Goal: Information Seeking & Learning: Check status

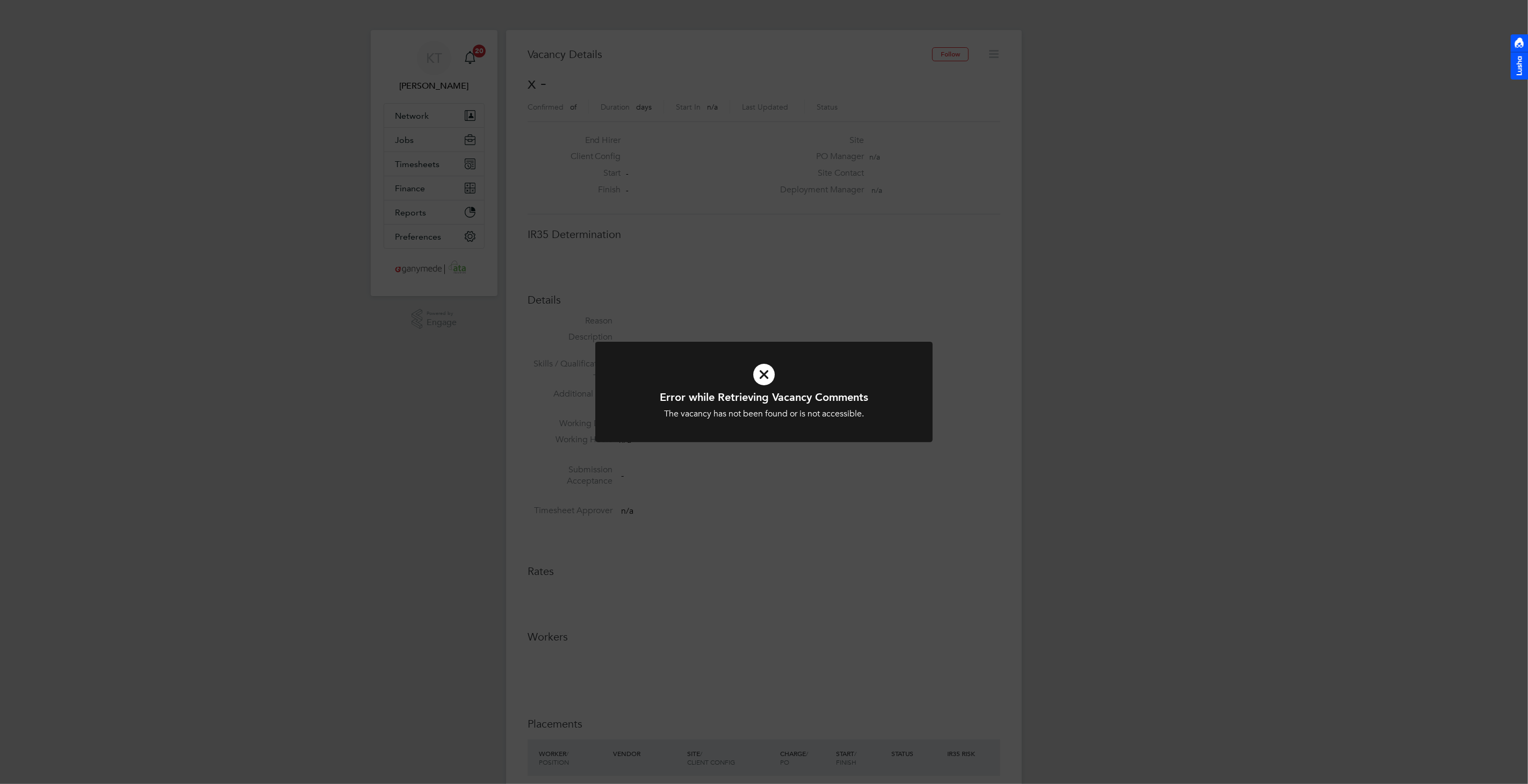
scroll to position [17, 231]
click at [769, 381] on icon at bounding box center [764, 374] width 280 height 42
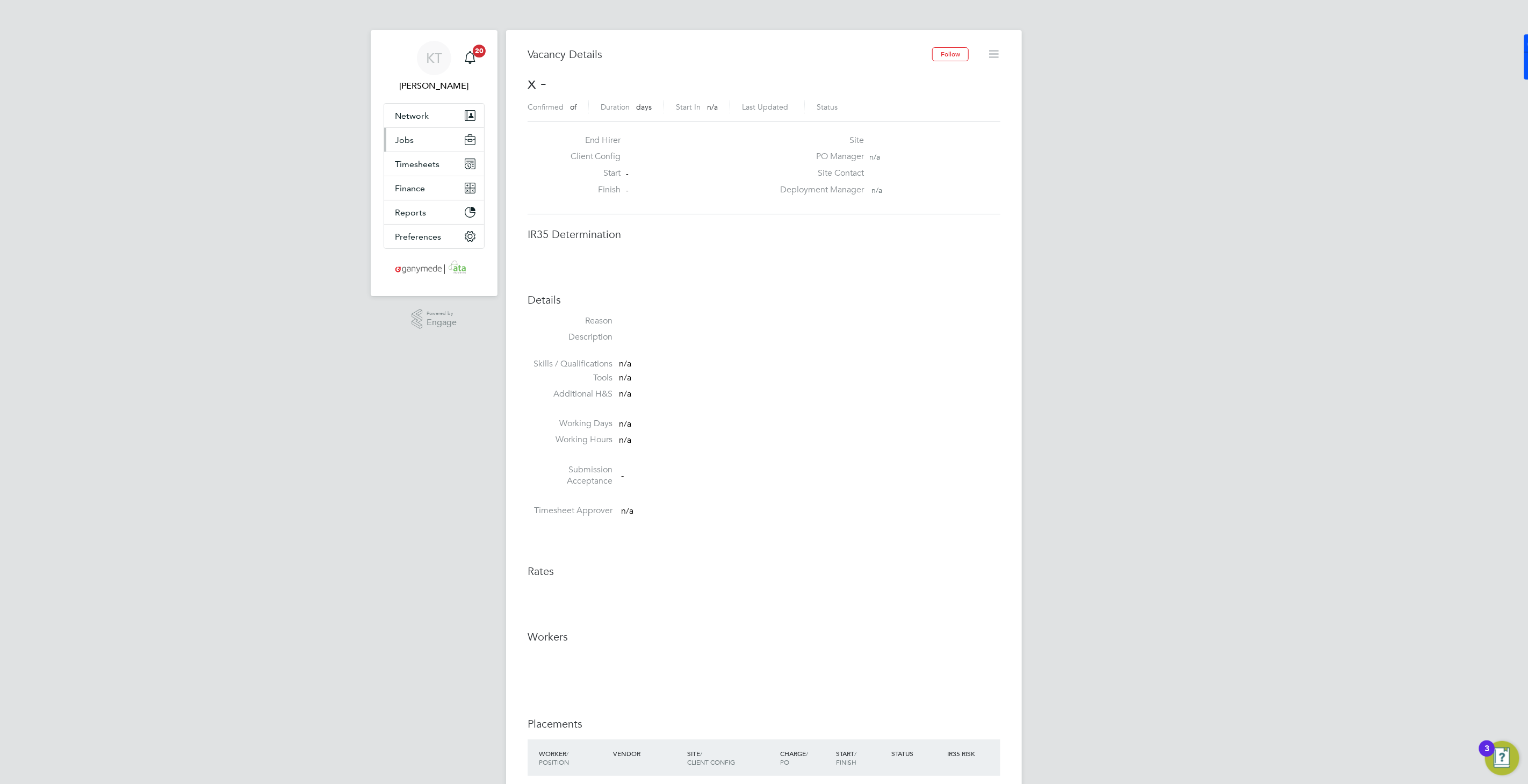
click at [413, 145] on button "Jobs" at bounding box center [434, 139] width 100 height 23
click at [420, 203] on ul "Positions Vacancies Placements" at bounding box center [434, 180] width 100 height 59
drag, startPoint x: 423, startPoint y: 195, endPoint x: 483, endPoint y: 206, distance: 61.0
click at [423, 195] on link "Placements" at bounding box center [417, 196] width 45 height 10
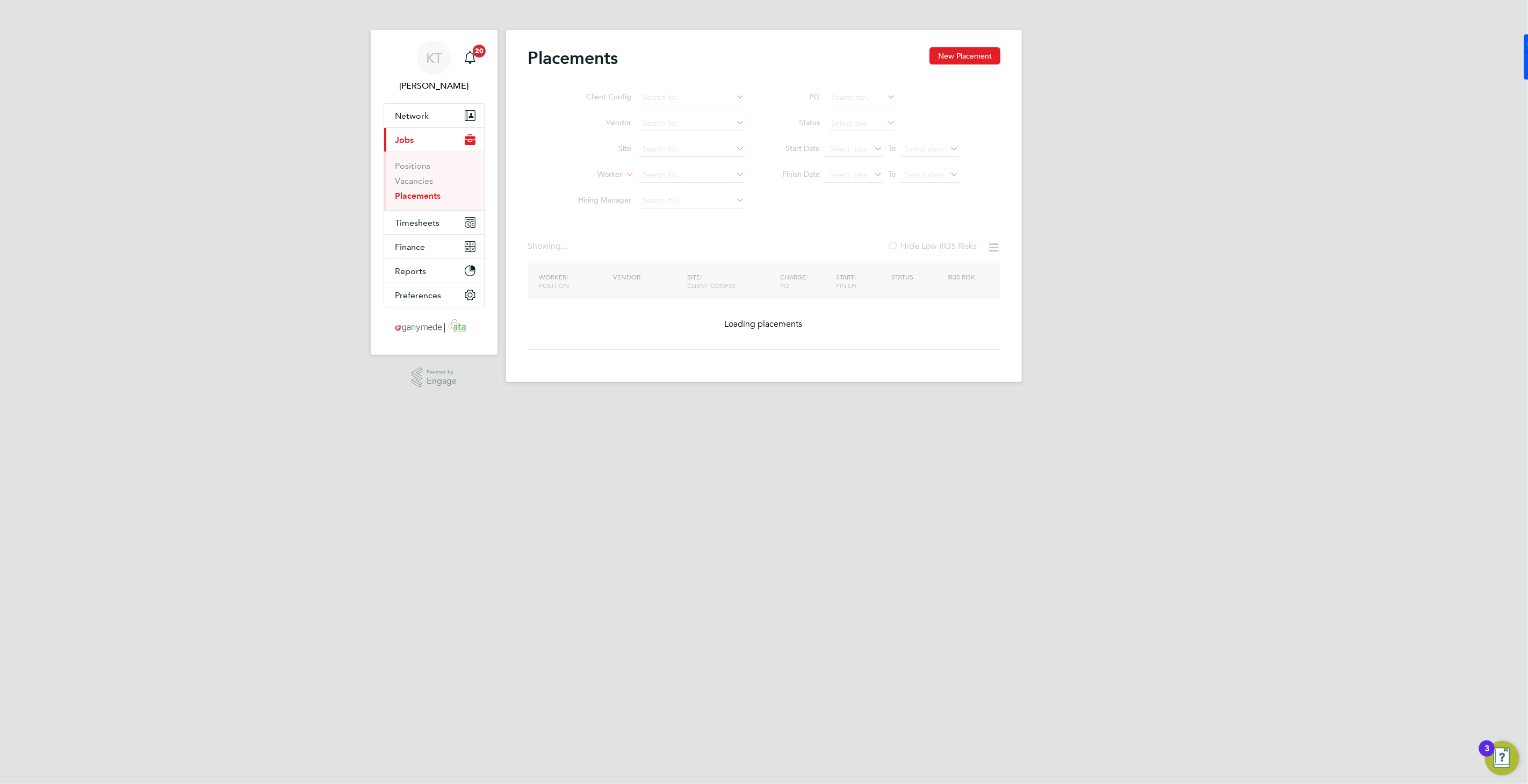
click at [887, 125] on ul "PO Status Start Date Select date To Select date Finish Date Select date To Sele…" at bounding box center [865, 137] width 214 height 103
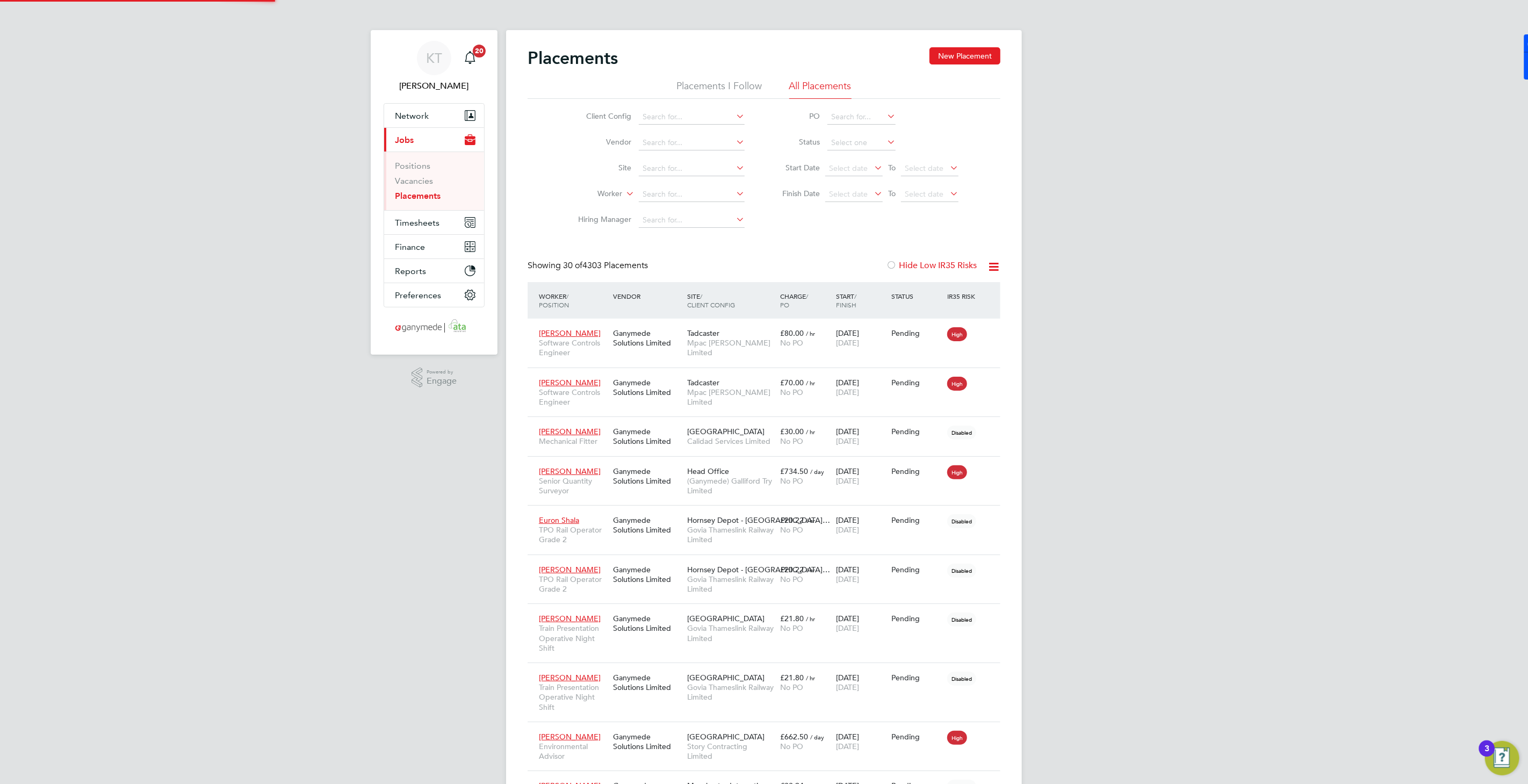
click at [885, 142] on icon at bounding box center [885, 142] width 0 height 15
click at [871, 214] on li "Complete" at bounding box center [861, 214] width 69 height 14
type input "Complete"
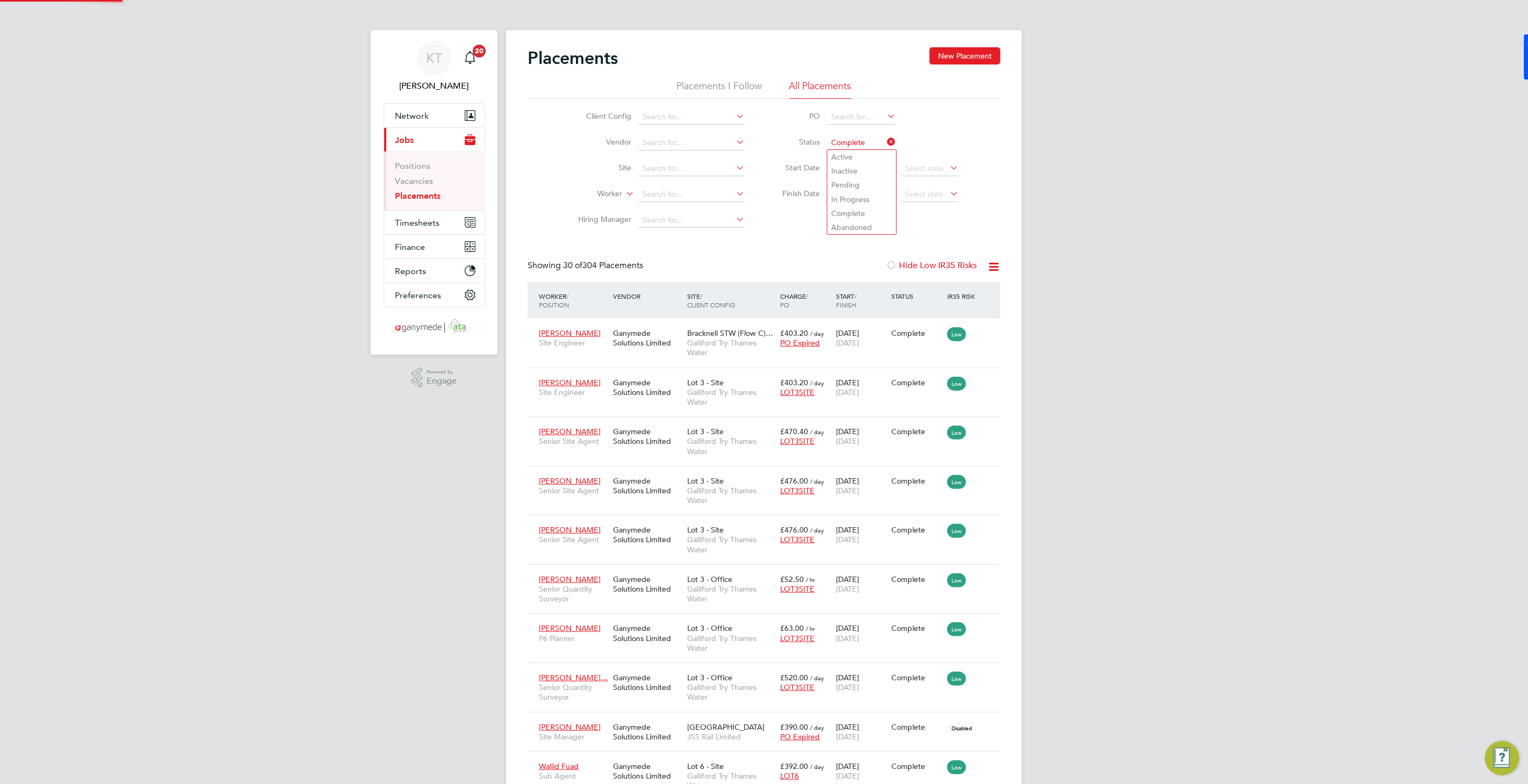
click at [681, 158] on li "Site" at bounding box center [657, 168] width 202 height 25
click at [674, 185] on li "Worker" at bounding box center [657, 195] width 202 height 25
click at [676, 186] on li "Worker" at bounding box center [657, 195] width 202 height 25
drag, startPoint x: 679, startPoint y: 190, endPoint x: 687, endPoint y: 189, distance: 8.1
click at [681, 190] on input at bounding box center [692, 194] width 106 height 15
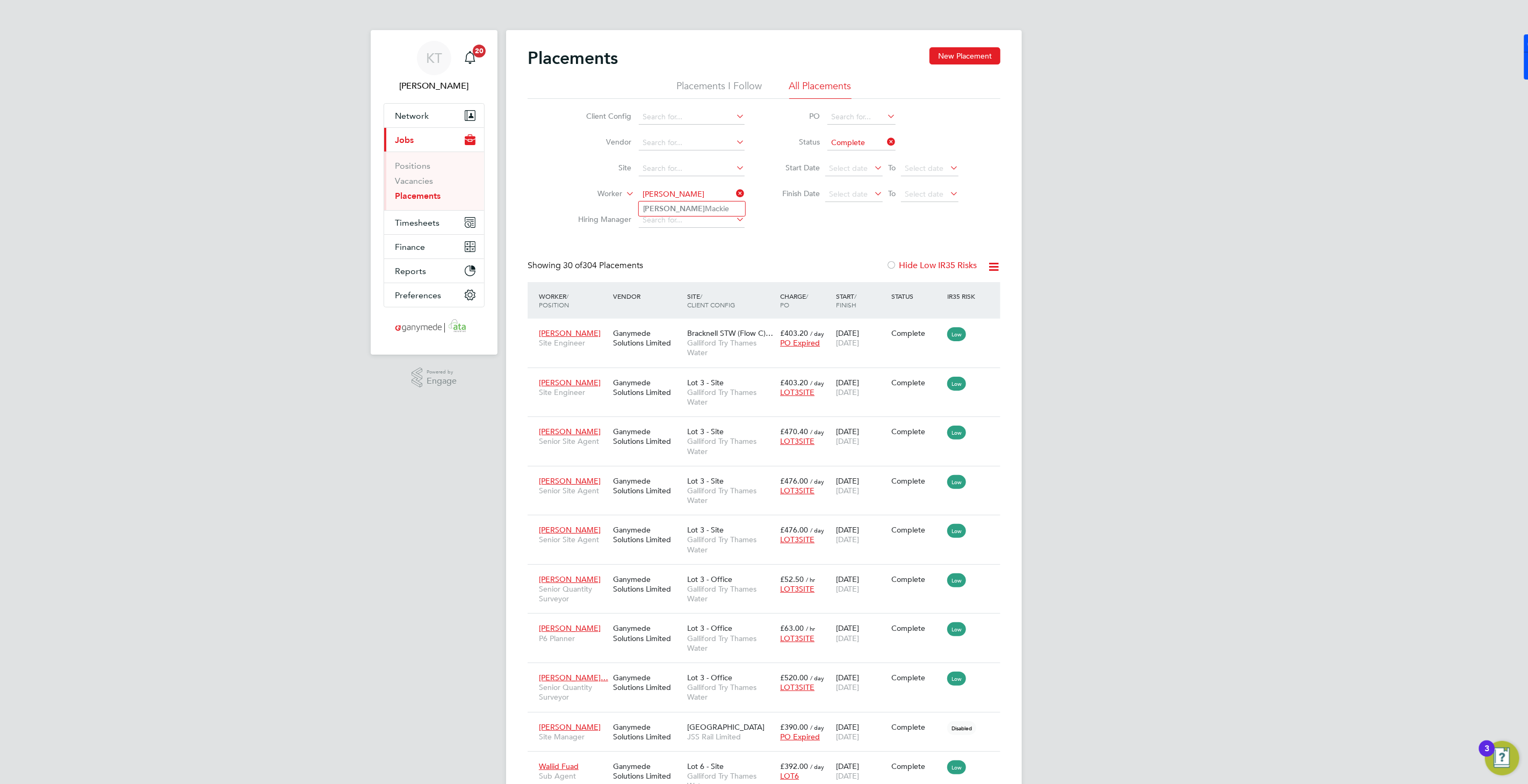
type input "simon berry"
click at [885, 140] on icon at bounding box center [885, 142] width 0 height 15
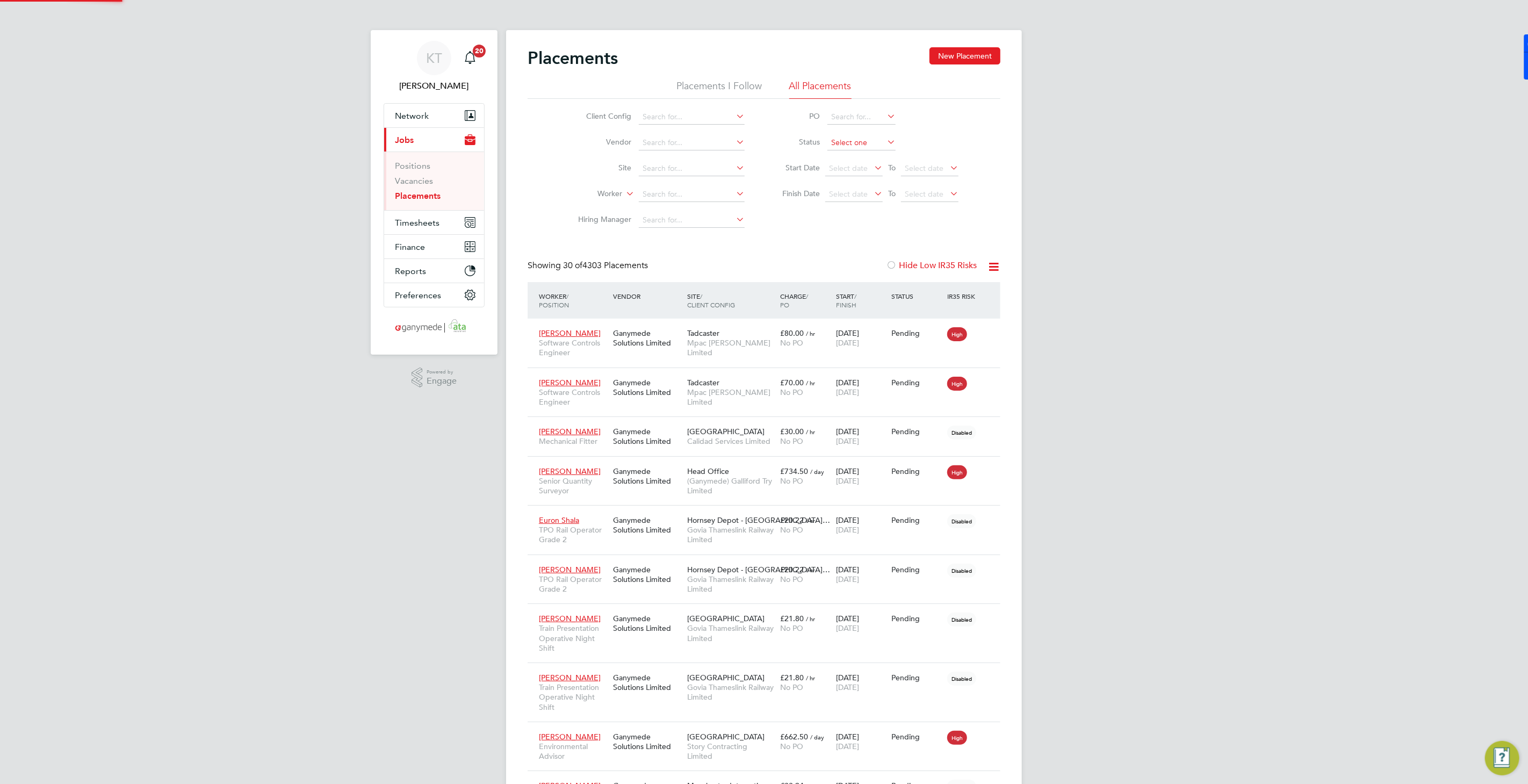
click at [866, 142] on input at bounding box center [861, 142] width 68 height 15
click at [837, 185] on li "Pending" at bounding box center [861, 185] width 69 height 14
type input "Pending"
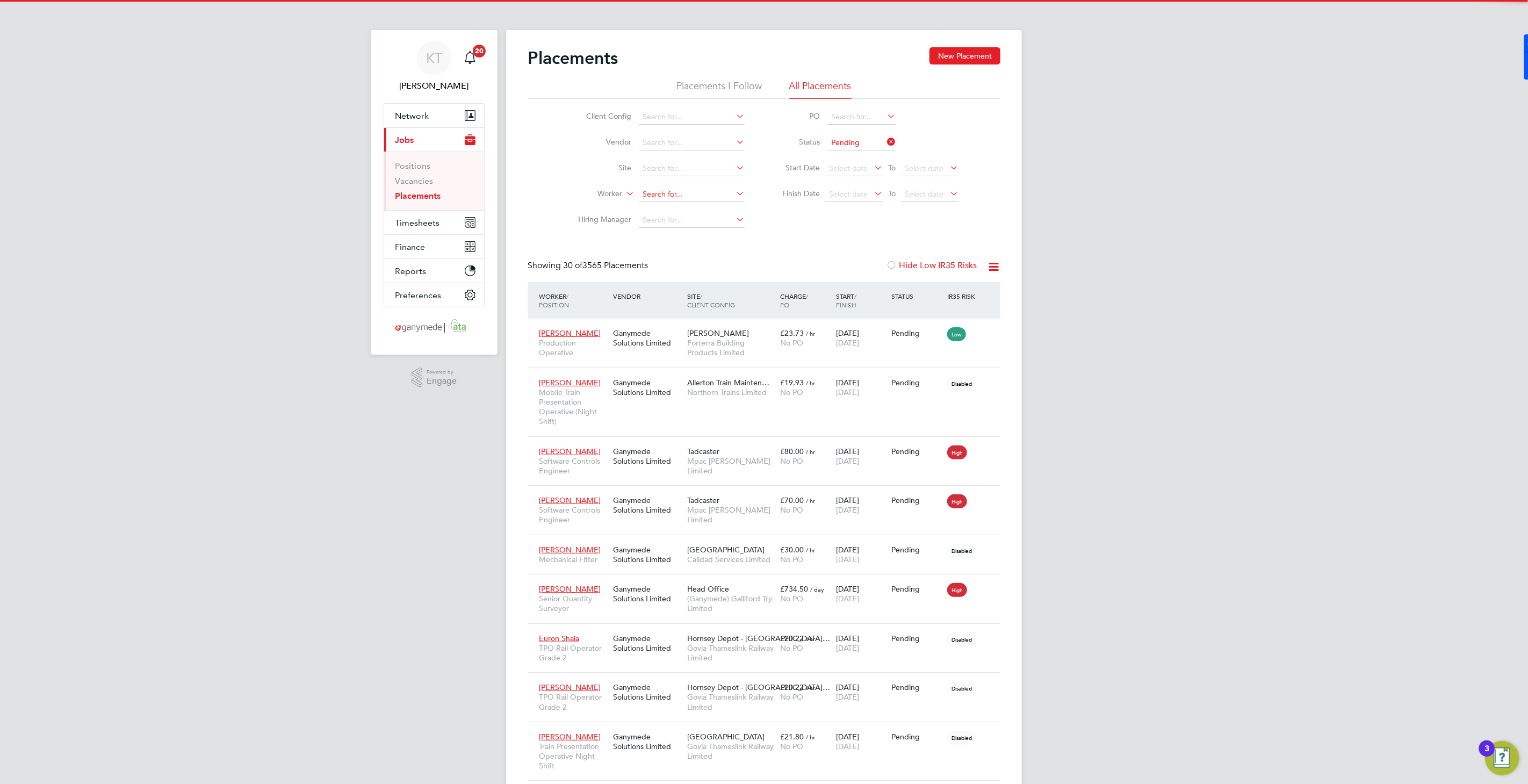
drag, startPoint x: 670, startPoint y: 192, endPoint x: 688, endPoint y: 192, distance: 18.0
click at [676, 192] on input at bounding box center [692, 194] width 106 height 15
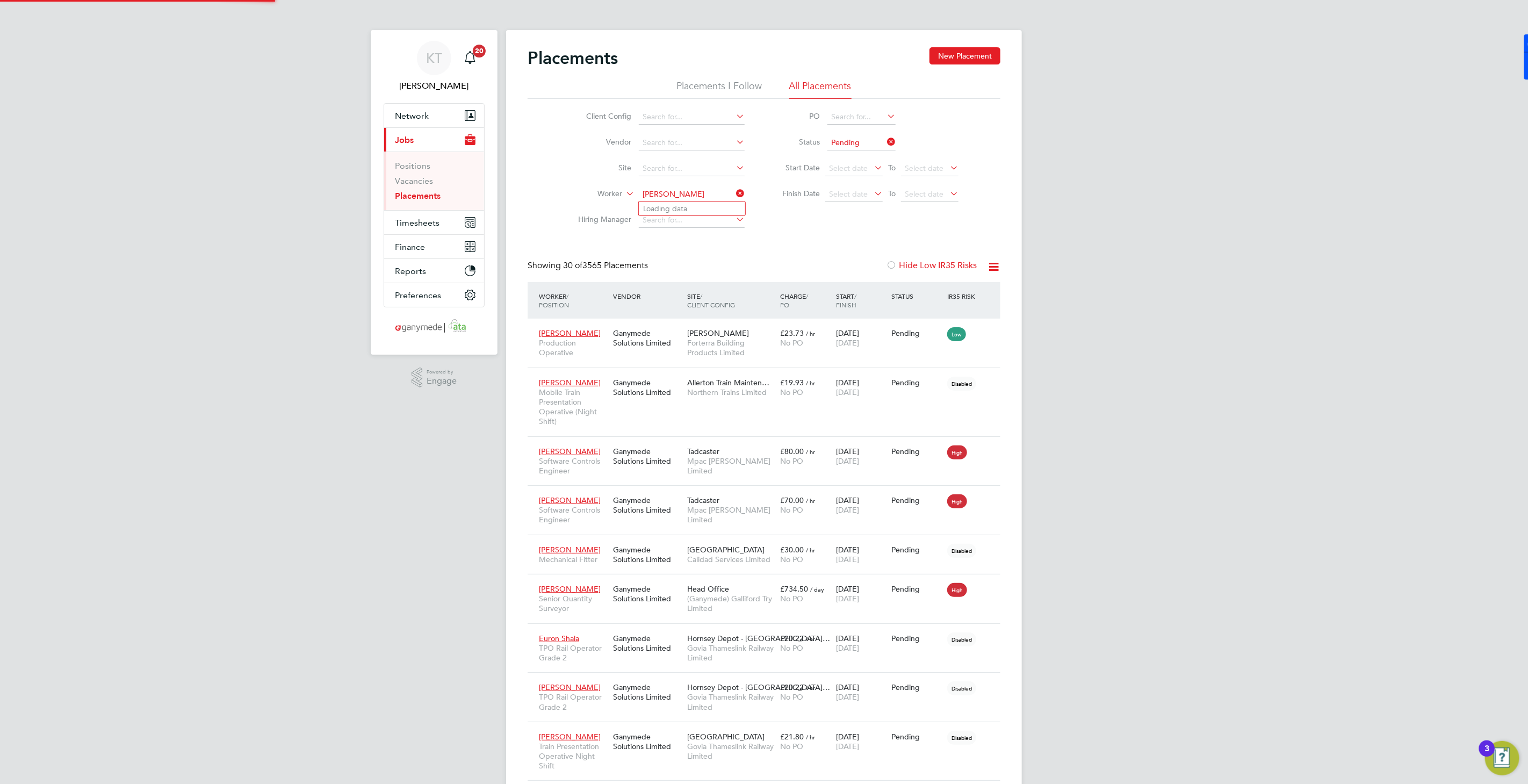
type input "[PERSON_NAME]"
click at [682, 183] on li "Worker" at bounding box center [657, 195] width 202 height 25
click at [713, 195] on input at bounding box center [692, 194] width 106 height 15
type input "[PERSON_NAME]"
click at [885, 142] on icon at bounding box center [885, 142] width 0 height 15
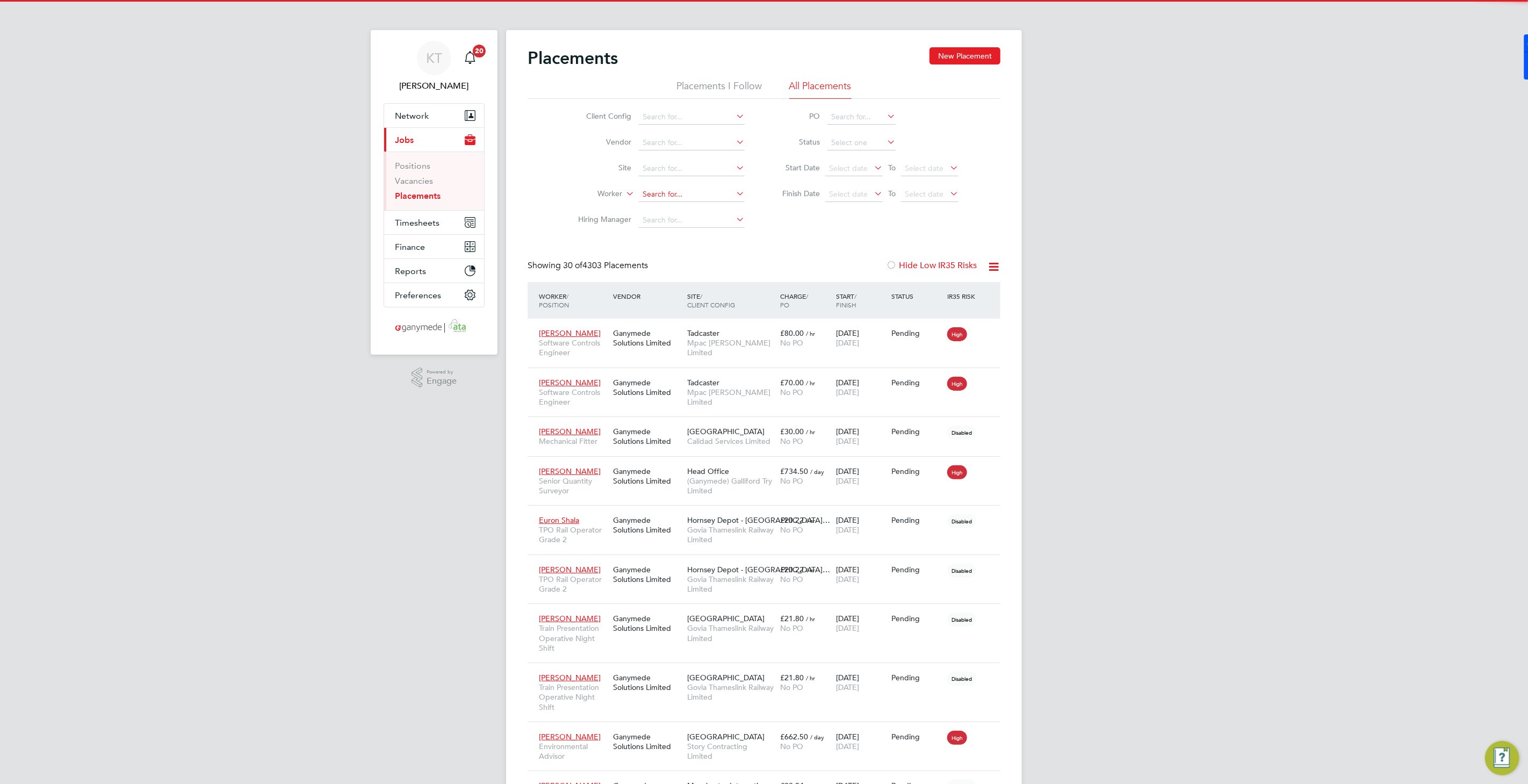
click at [675, 192] on li "Worker" at bounding box center [657, 195] width 202 height 25
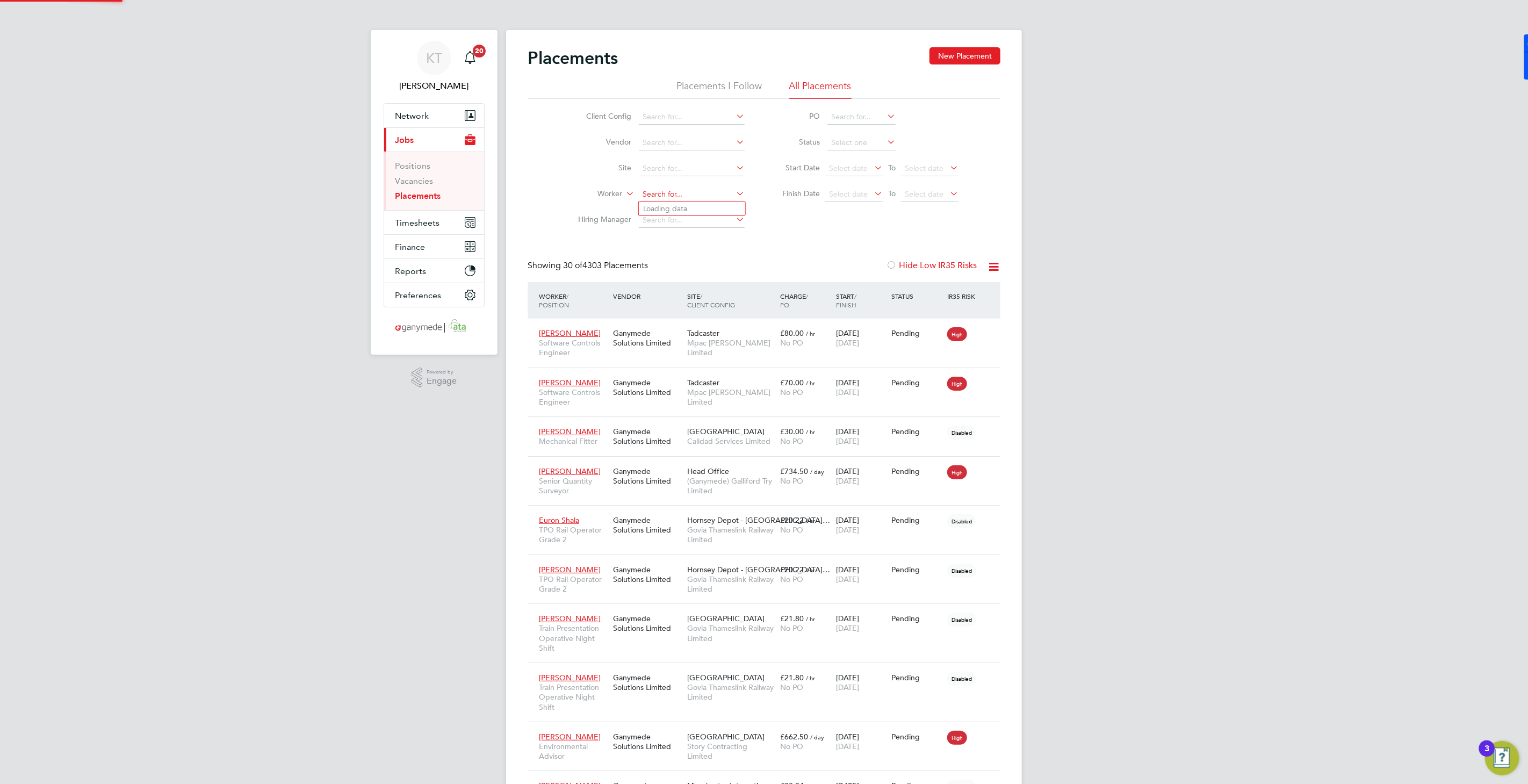
click at [679, 193] on input at bounding box center [692, 194] width 106 height 15
click at [688, 209] on li "Simon Berr y" at bounding box center [692, 209] width 106 height 14
type input "[PERSON_NAME]"
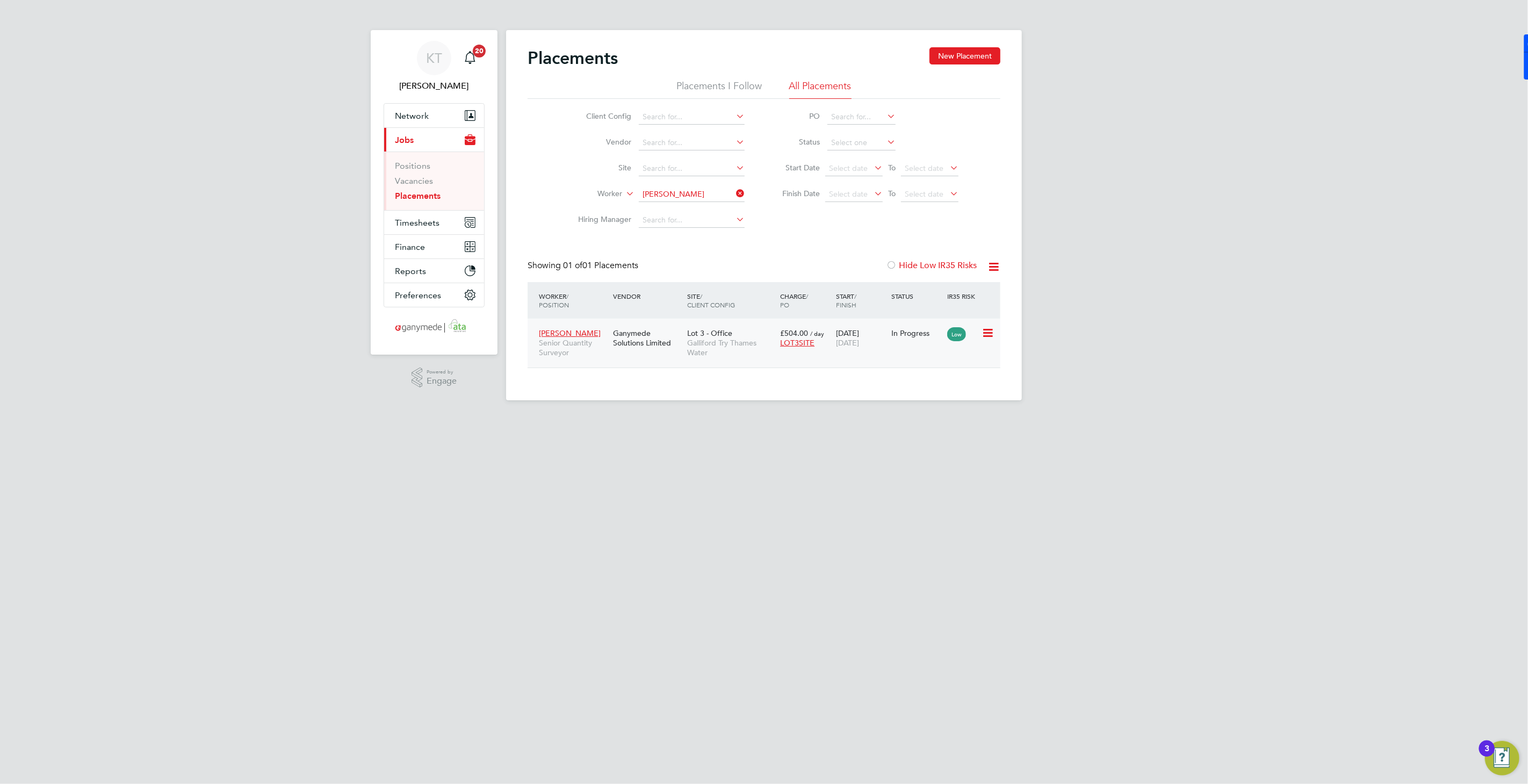
click at [689, 335] on span "Lot 3 - Office" at bounding box center [710, 333] width 45 height 10
click at [734, 190] on icon at bounding box center [734, 193] width 0 height 15
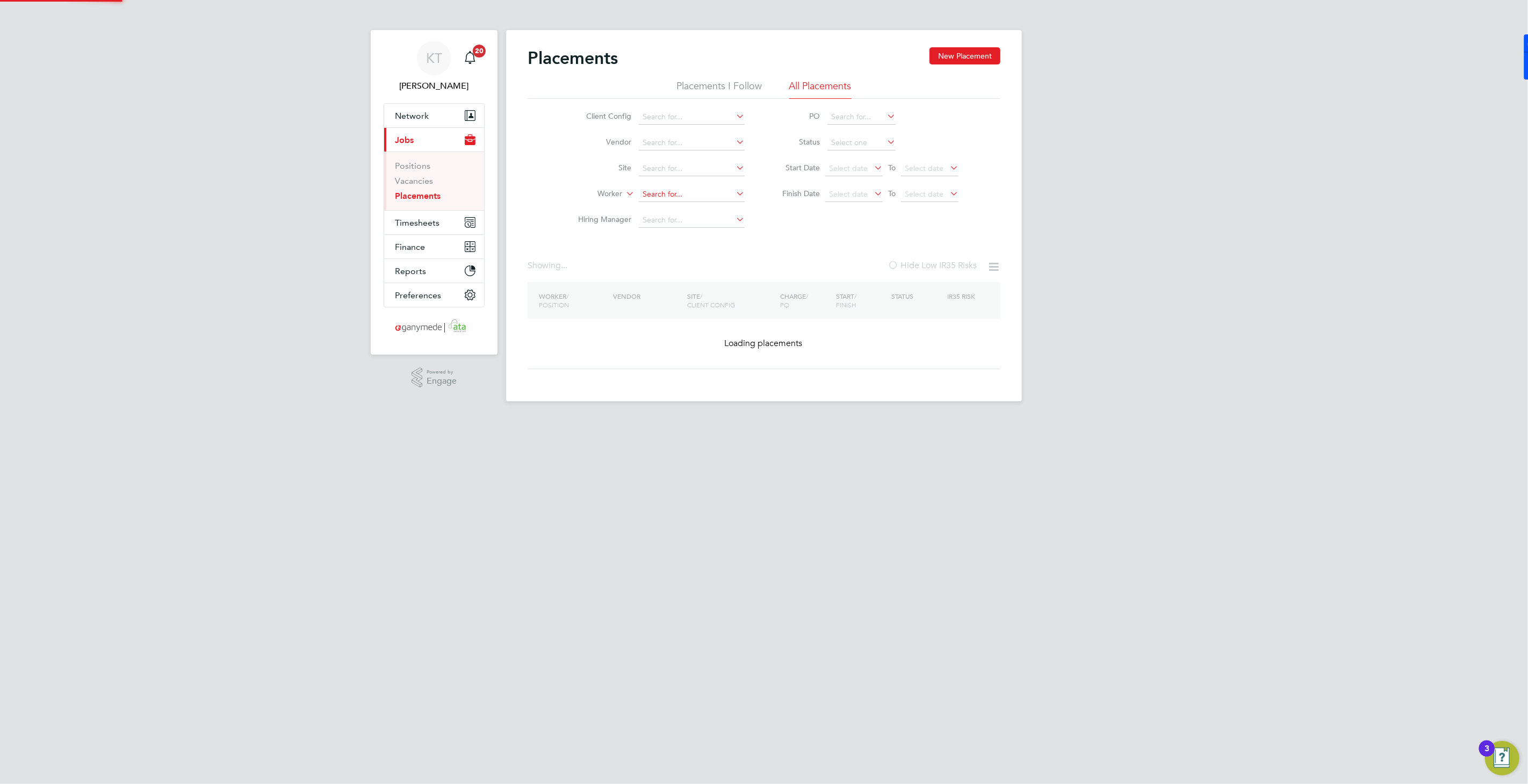
click at [694, 193] on input at bounding box center [692, 194] width 106 height 15
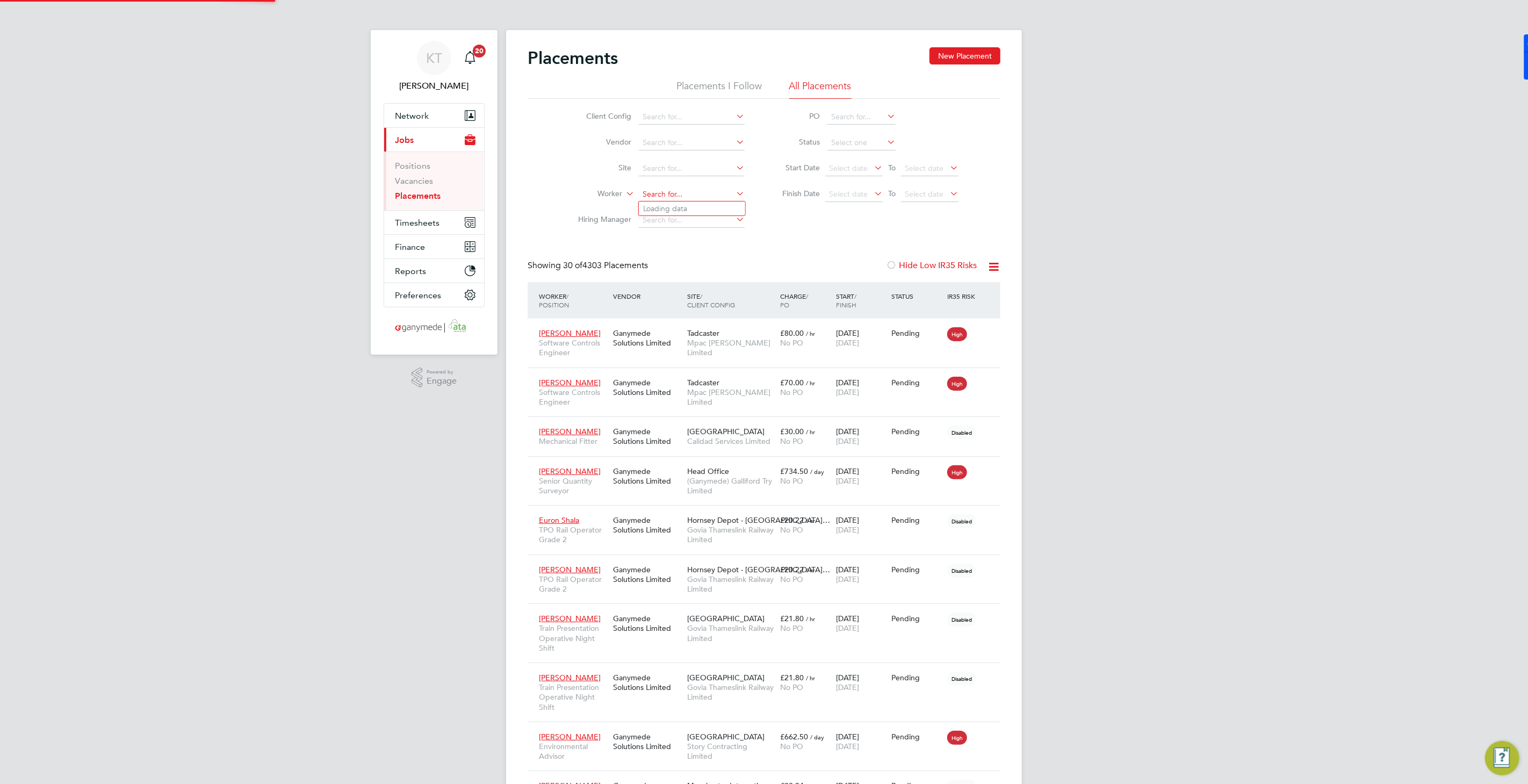
scroll to position [30, 75]
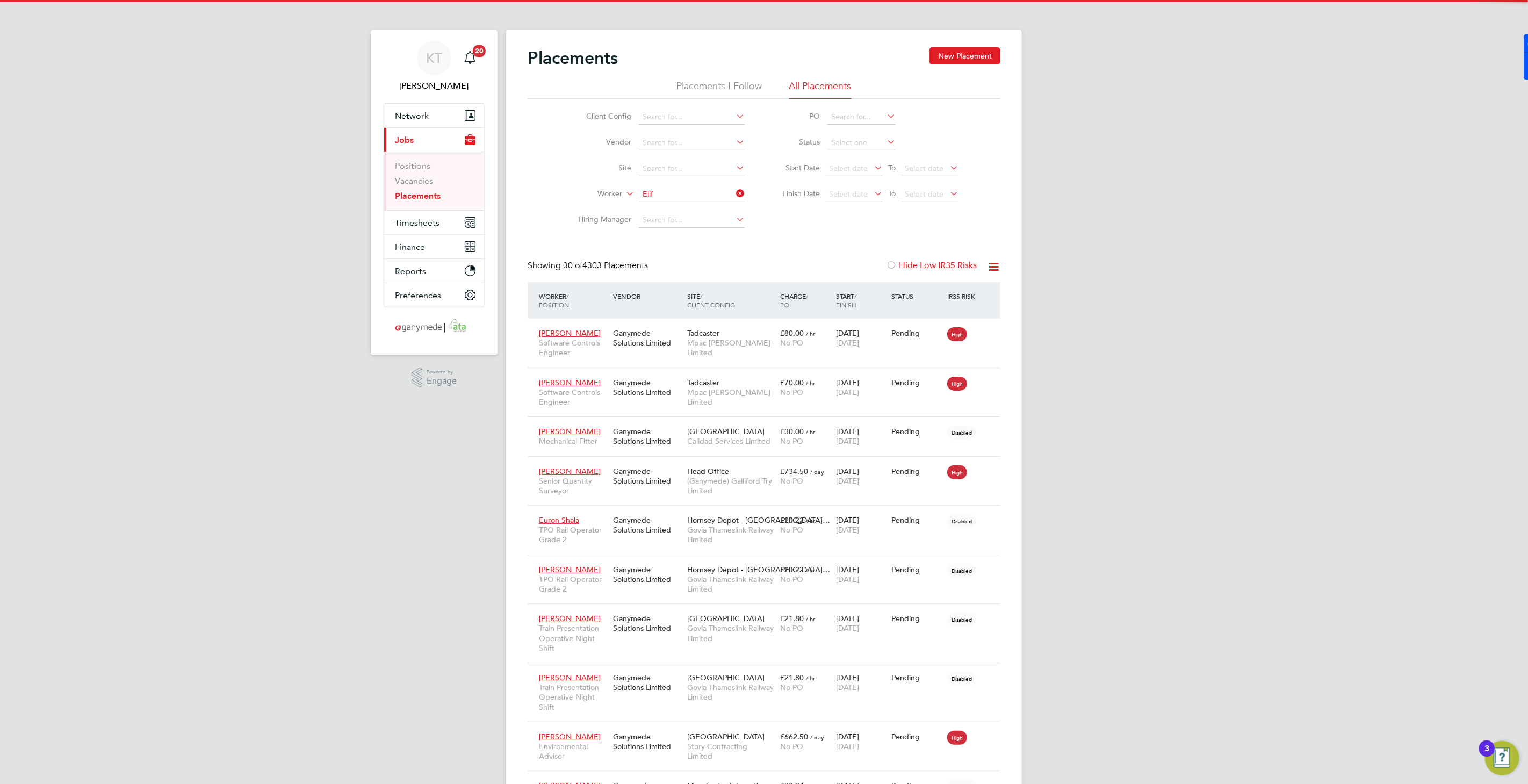
drag, startPoint x: 661, startPoint y: 206, endPoint x: 667, endPoint y: 212, distance: 8.5
click at [662, 207] on li "Elif Zengin Mclaughlin" at bounding box center [692, 209] width 106 height 14
type input "Elif Zengin Mclaughlin"
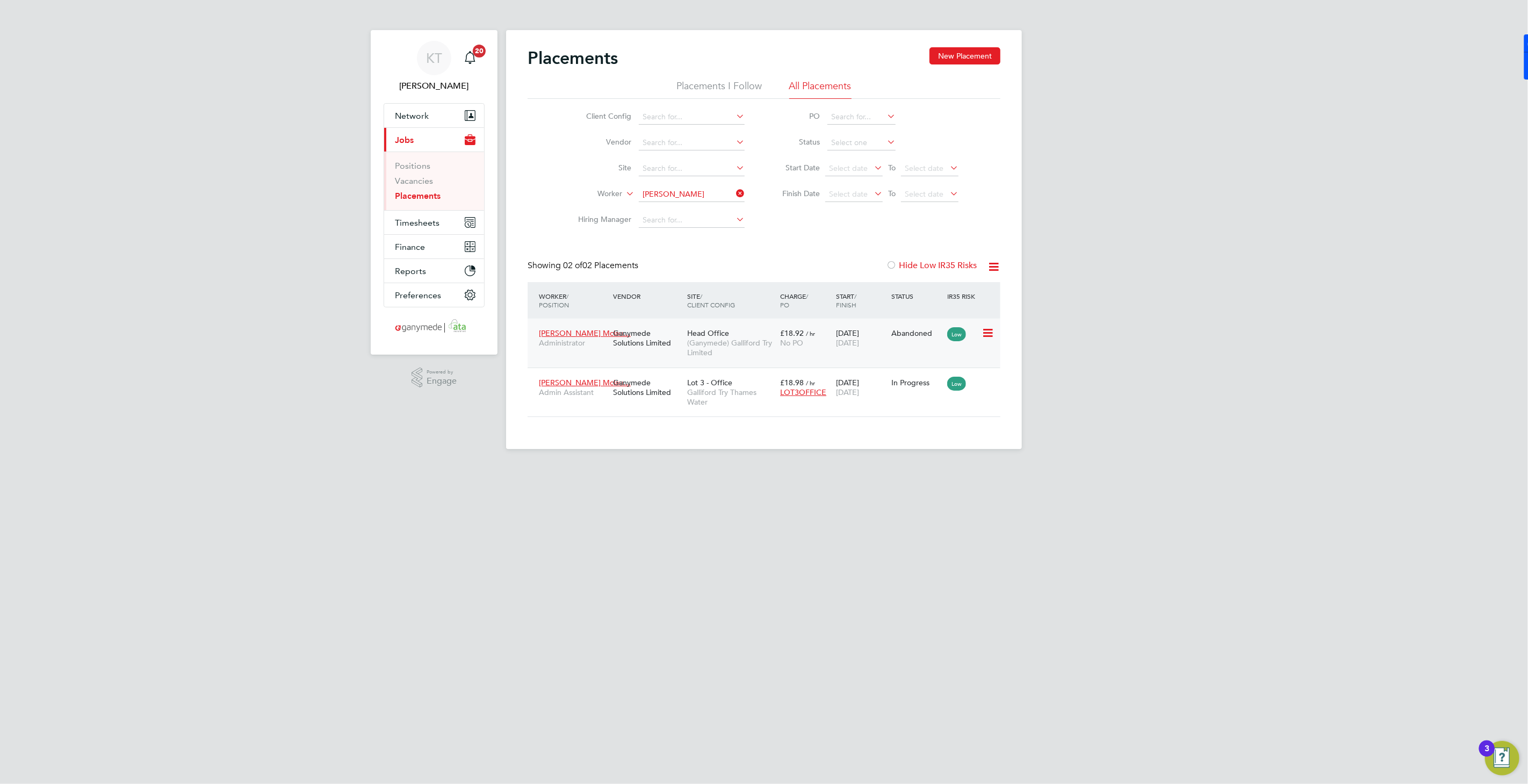
click at [685, 336] on div "Head Office (Ganymede) Galliford Try Limited" at bounding box center [730, 342] width 93 height 40
click at [748, 387] on span "Galliford Try Thames Water" at bounding box center [731, 396] width 88 height 19
click at [723, 391] on span "Galliford Try Thames Water" at bounding box center [731, 396] width 88 height 19
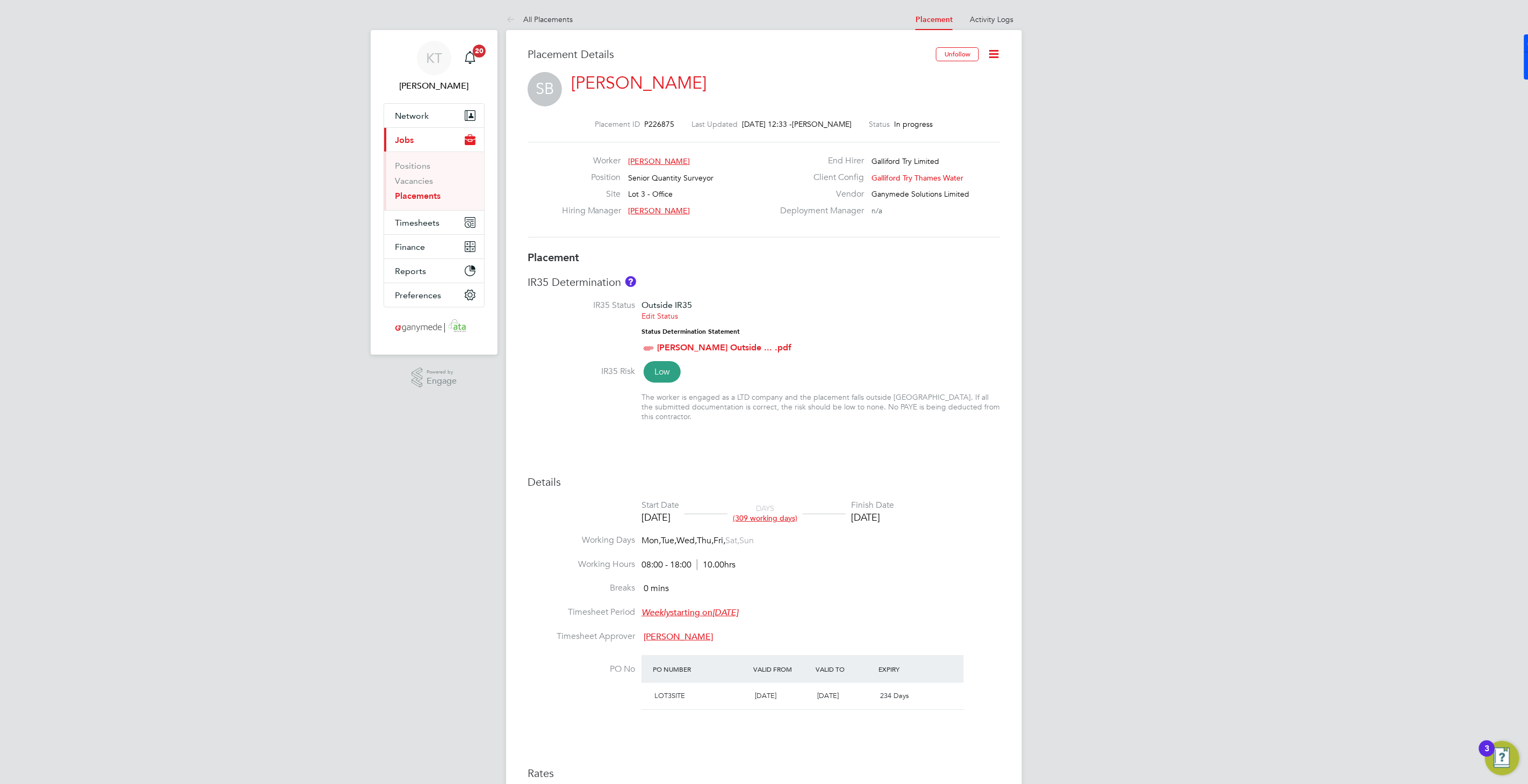
click at [653, 207] on span "Caroline Parkes" at bounding box center [659, 211] width 62 height 10
click at [716, 161] on div "Worker Simon Berry" at bounding box center [667, 163] width 212 height 17
click at [610, 81] on link "Simon Berry" at bounding box center [638, 83] width 135 height 21
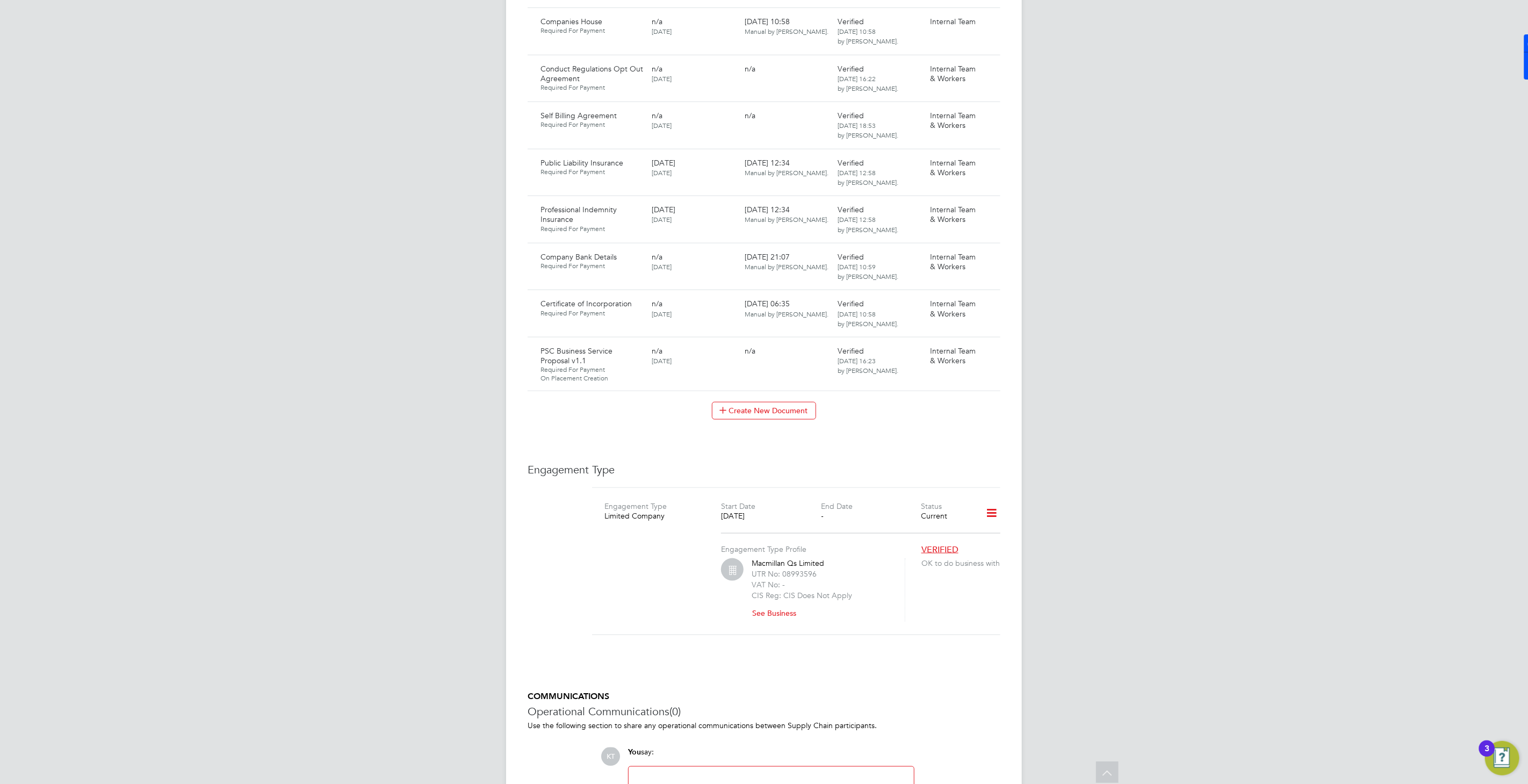
scroll to position [1079, 0]
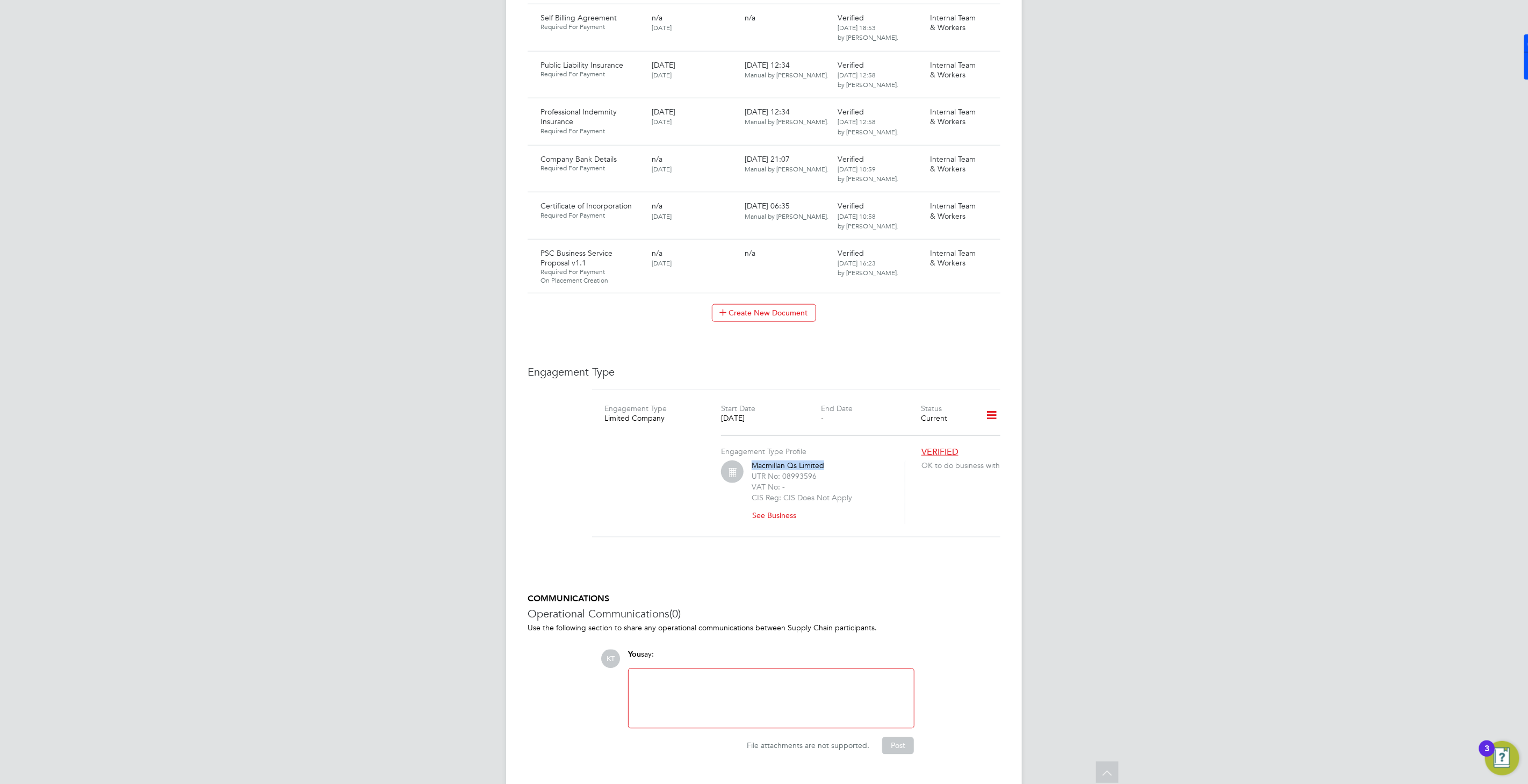
drag, startPoint x: 841, startPoint y: 441, endPoint x: 747, endPoint y: 441, distance: 94.0
click at [747, 461] on div "Macmillan Qs Limited UTR No: 08993596 VAT No: - CIS Reg: CIS Does Not Apply See…" at bounding box center [813, 492] width 184 height 64
copy div "Macmillan Qs Limited"
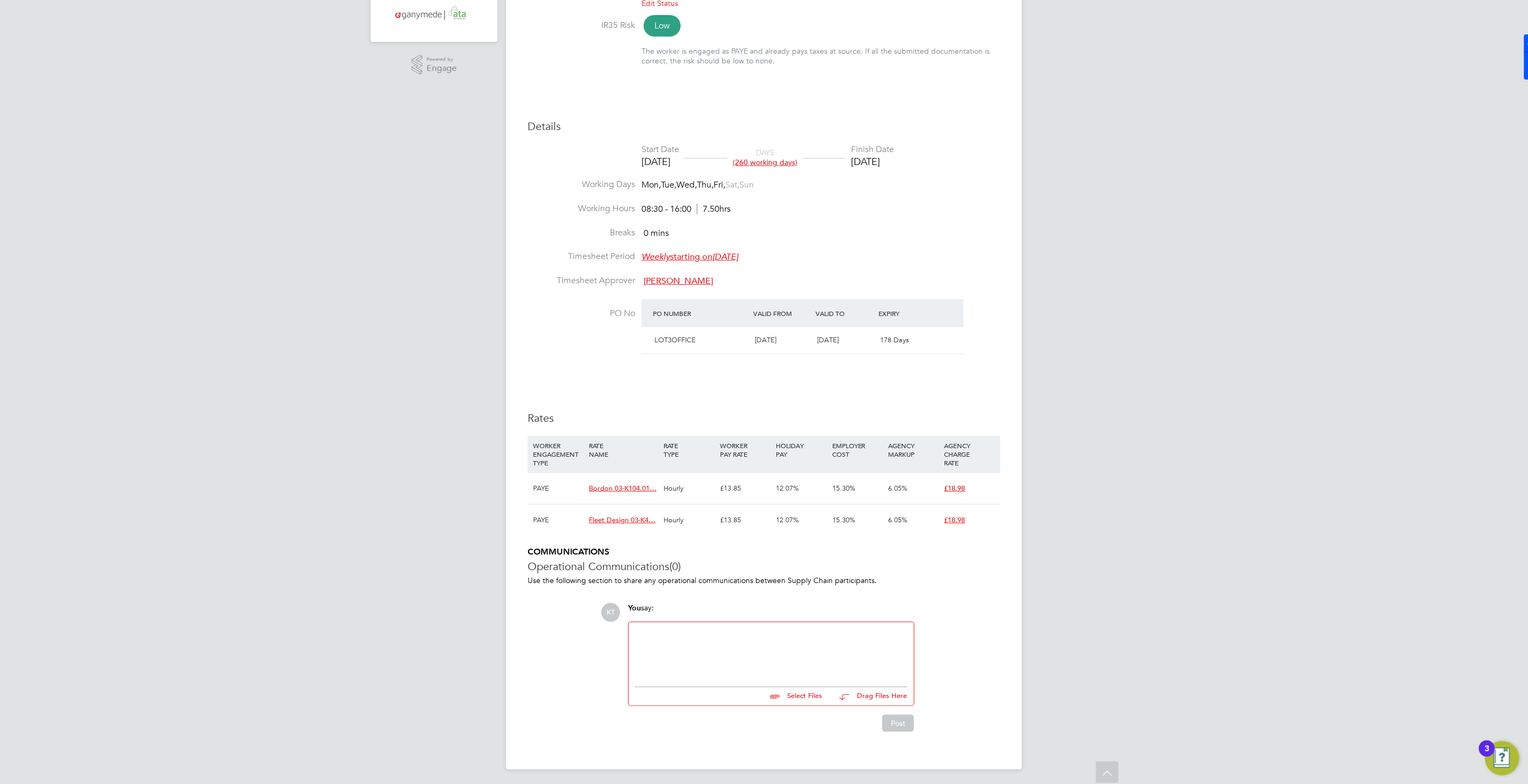
scroll to position [313, 0]
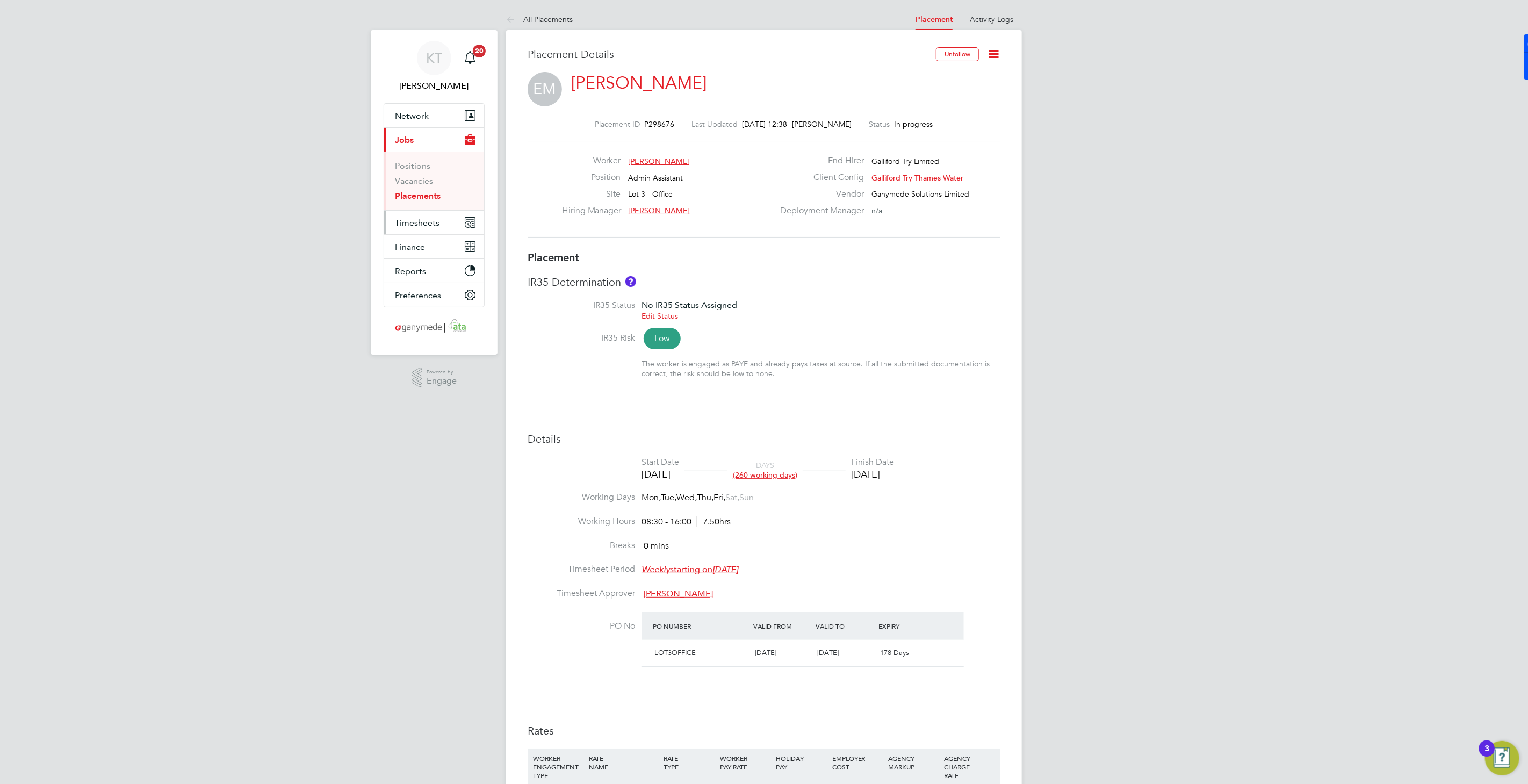
click at [415, 221] on span "Timesheets" at bounding box center [417, 222] width 45 height 10
drag, startPoint x: 425, startPoint y: 217, endPoint x: 427, endPoint y: 223, distance: 6.3
click at [425, 217] on span "Timesheets" at bounding box center [417, 222] width 45 height 10
click at [406, 186] on link "Timesheets" at bounding box center [417, 190] width 45 height 10
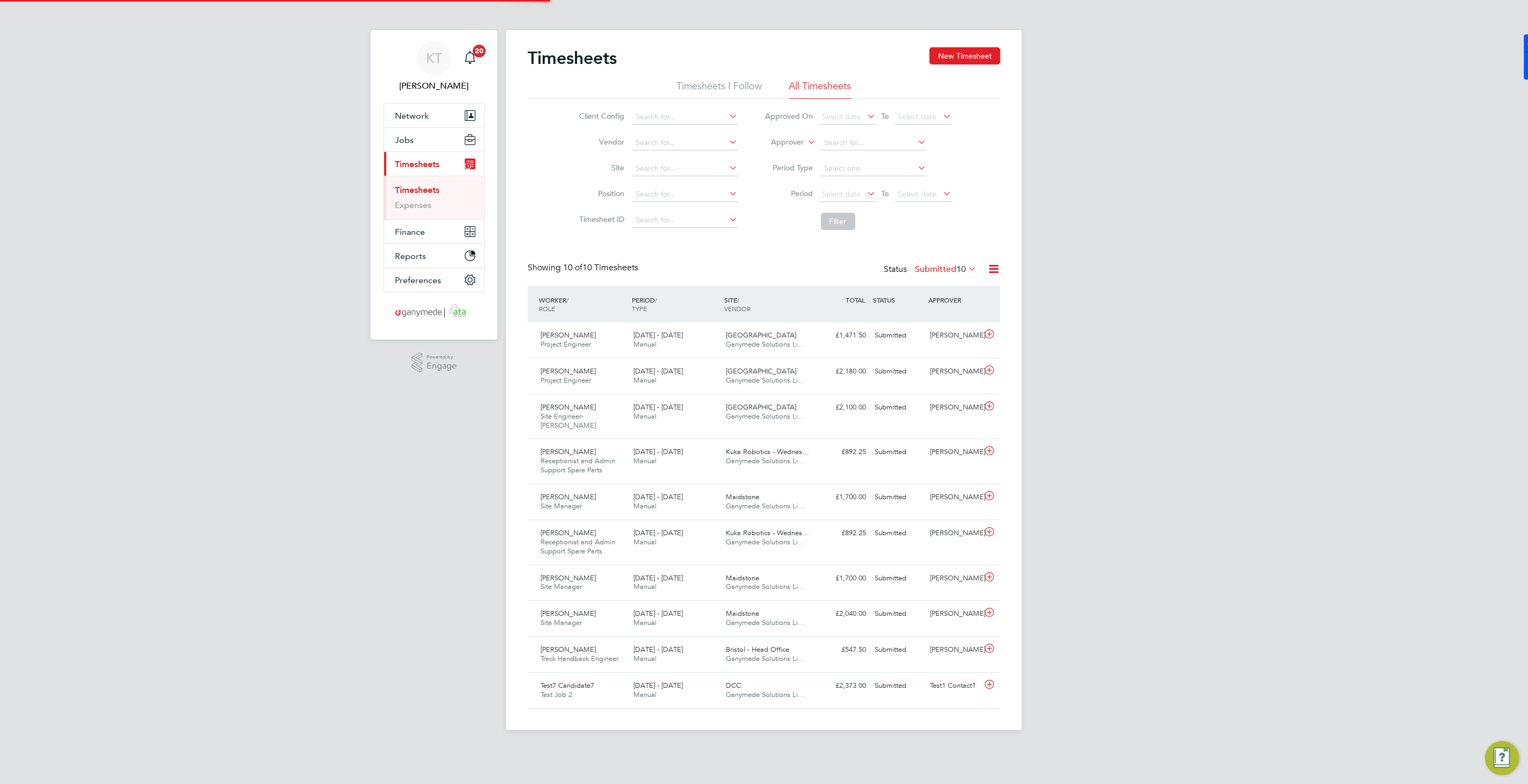
scroll to position [37, 93]
click at [817, 88] on li "All Timesheets" at bounding box center [820, 88] width 62 height 19
click at [806, 139] on icon at bounding box center [806, 139] width 0 height 10
click at [786, 157] on li "Worker" at bounding box center [778, 155] width 52 height 14
click at [842, 142] on input at bounding box center [874, 142] width 106 height 15
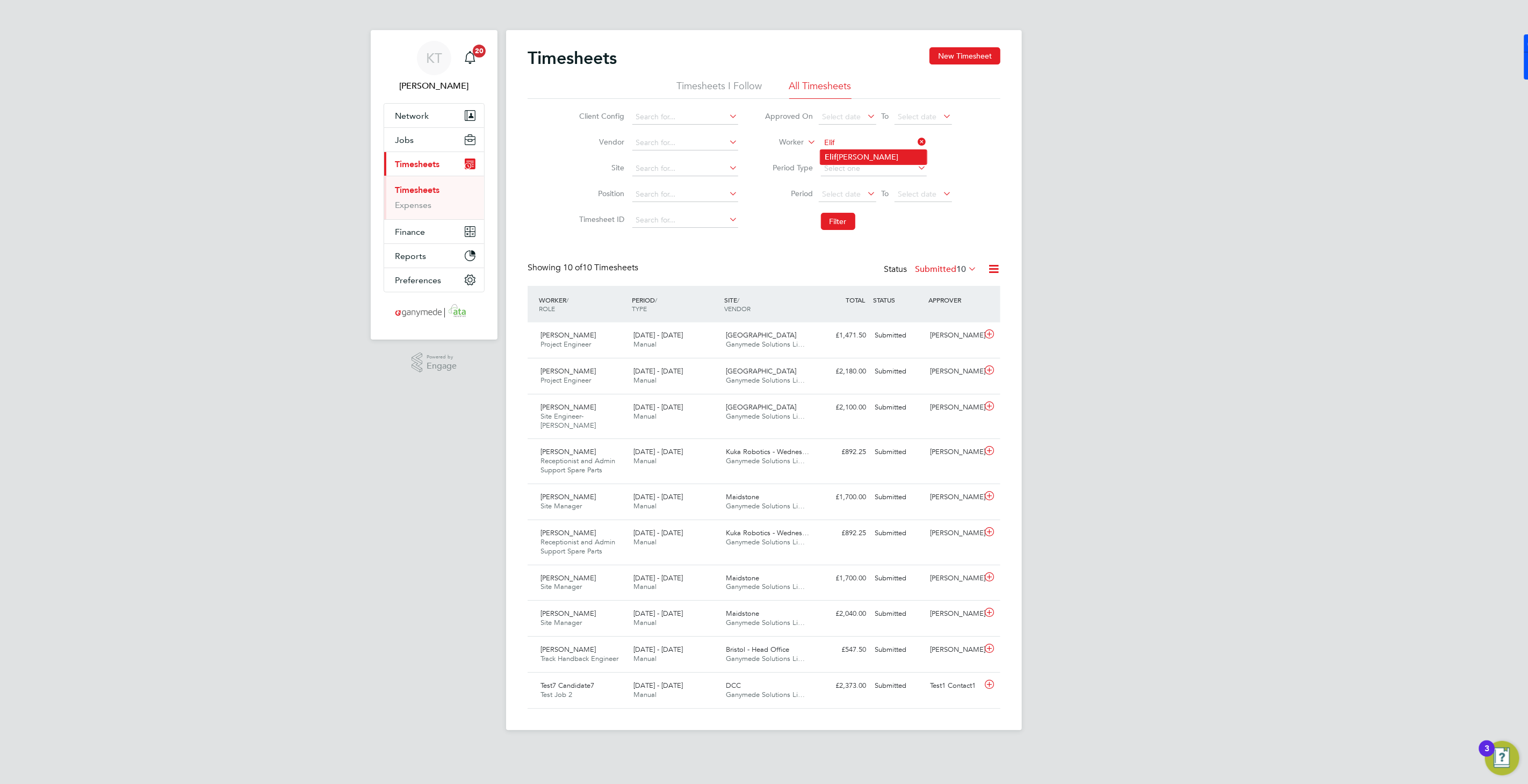
click at [861, 154] on li "Elif Zengin Mclaughlin" at bounding box center [873, 157] width 106 height 14
type input "Elif Zengin Mclaughlin"
click at [849, 225] on button "Filter" at bounding box center [838, 221] width 35 height 17
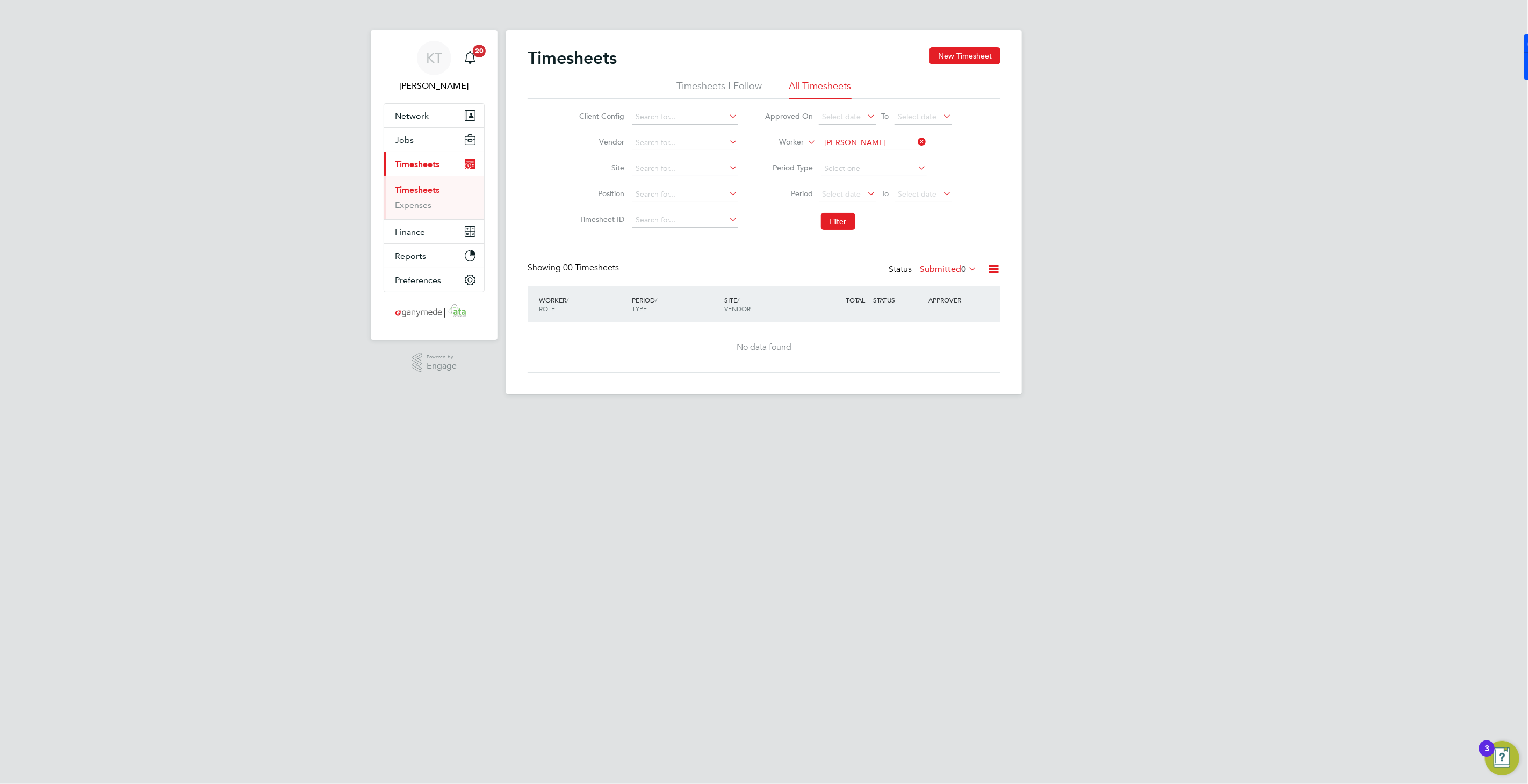
click at [966, 265] on icon at bounding box center [966, 268] width 0 height 15
click at [936, 333] on li "Approved" at bounding box center [947, 333] width 50 height 15
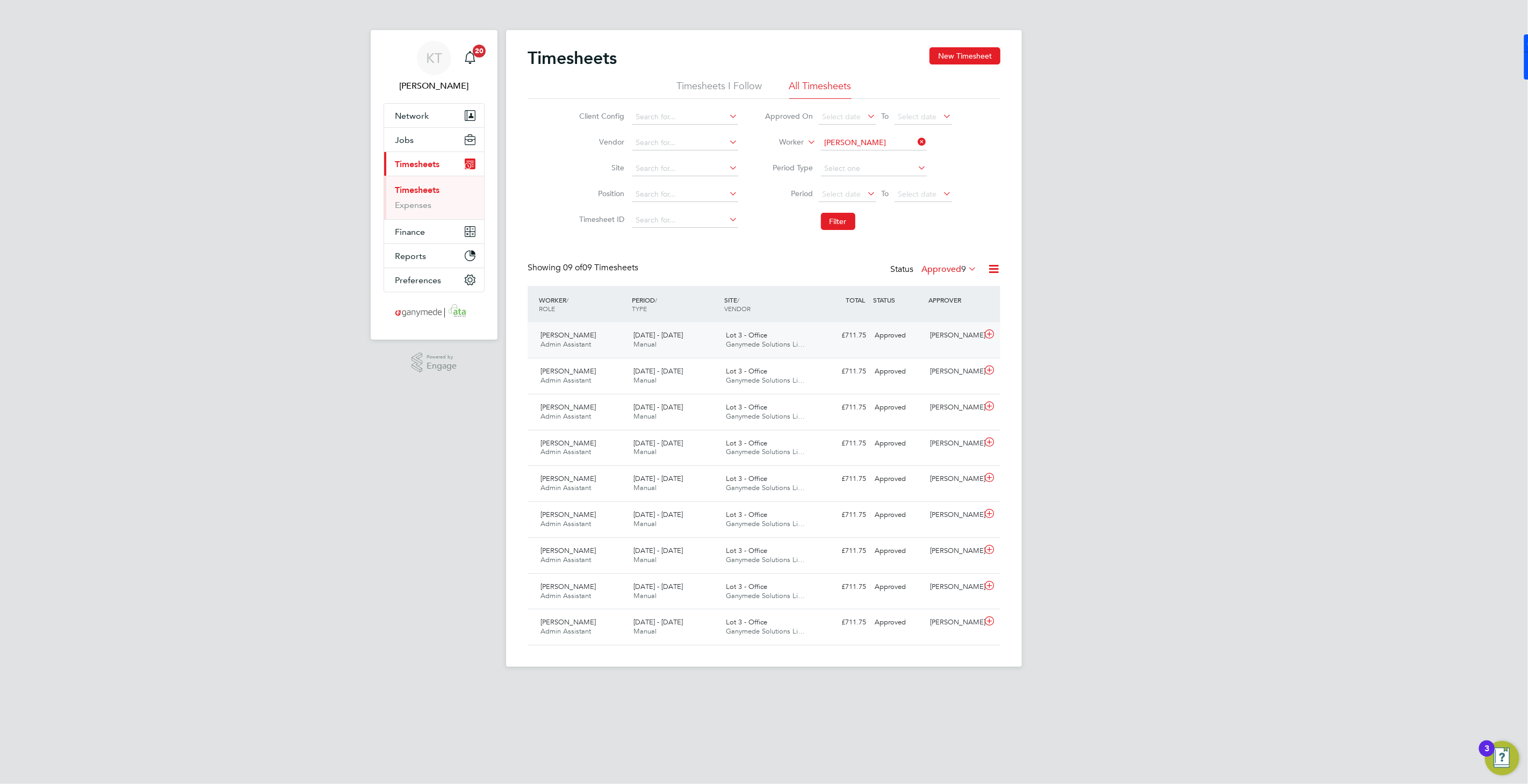
click at [943, 333] on div "David Easson" at bounding box center [954, 335] width 56 height 18
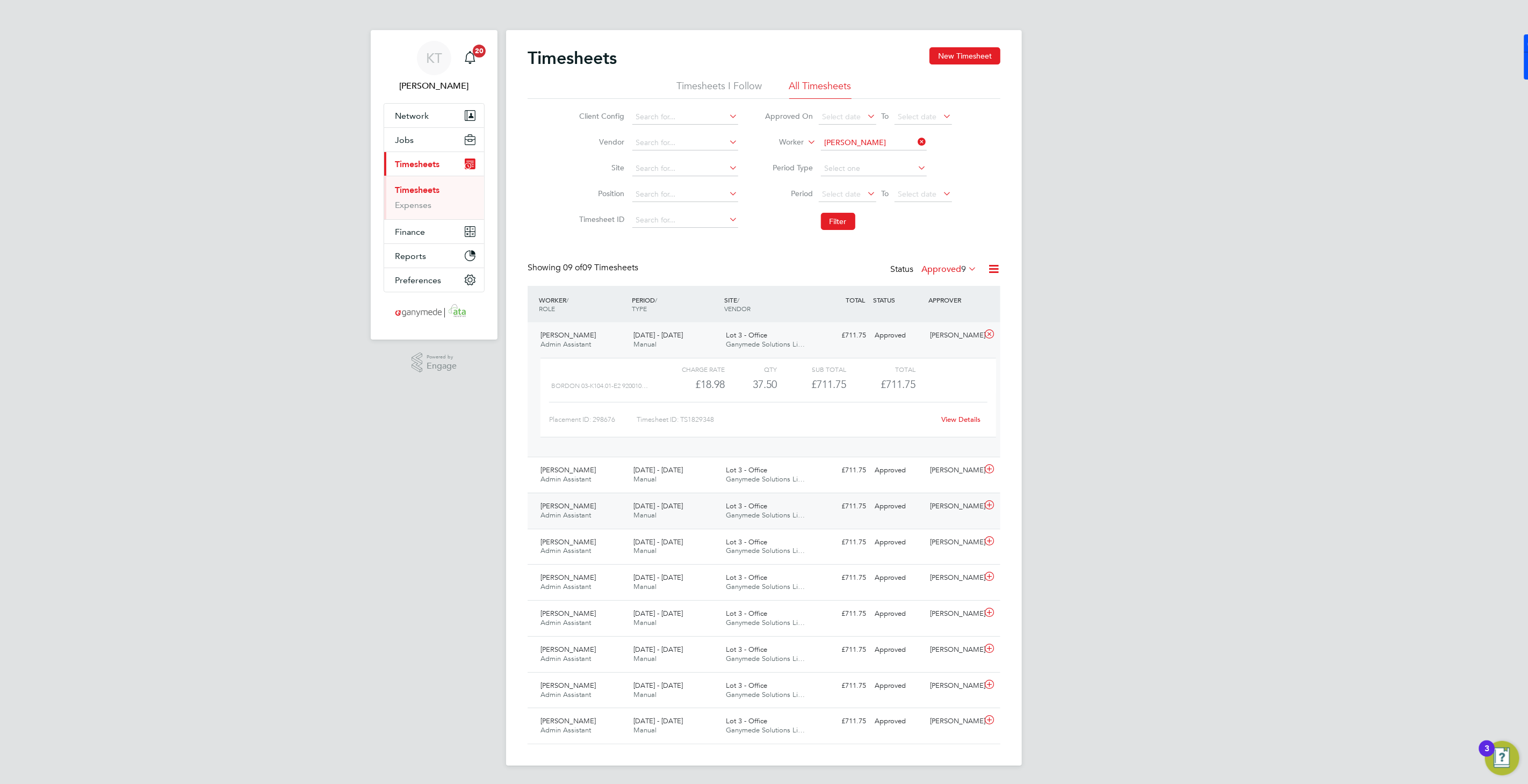
click at [793, 492] on div "Elif Zengin Mclaughlin Admin Assistant 8 - 14 Sep 2025 8 - 14 Sep 2025 Manual L…" at bounding box center [764, 510] width 473 height 36
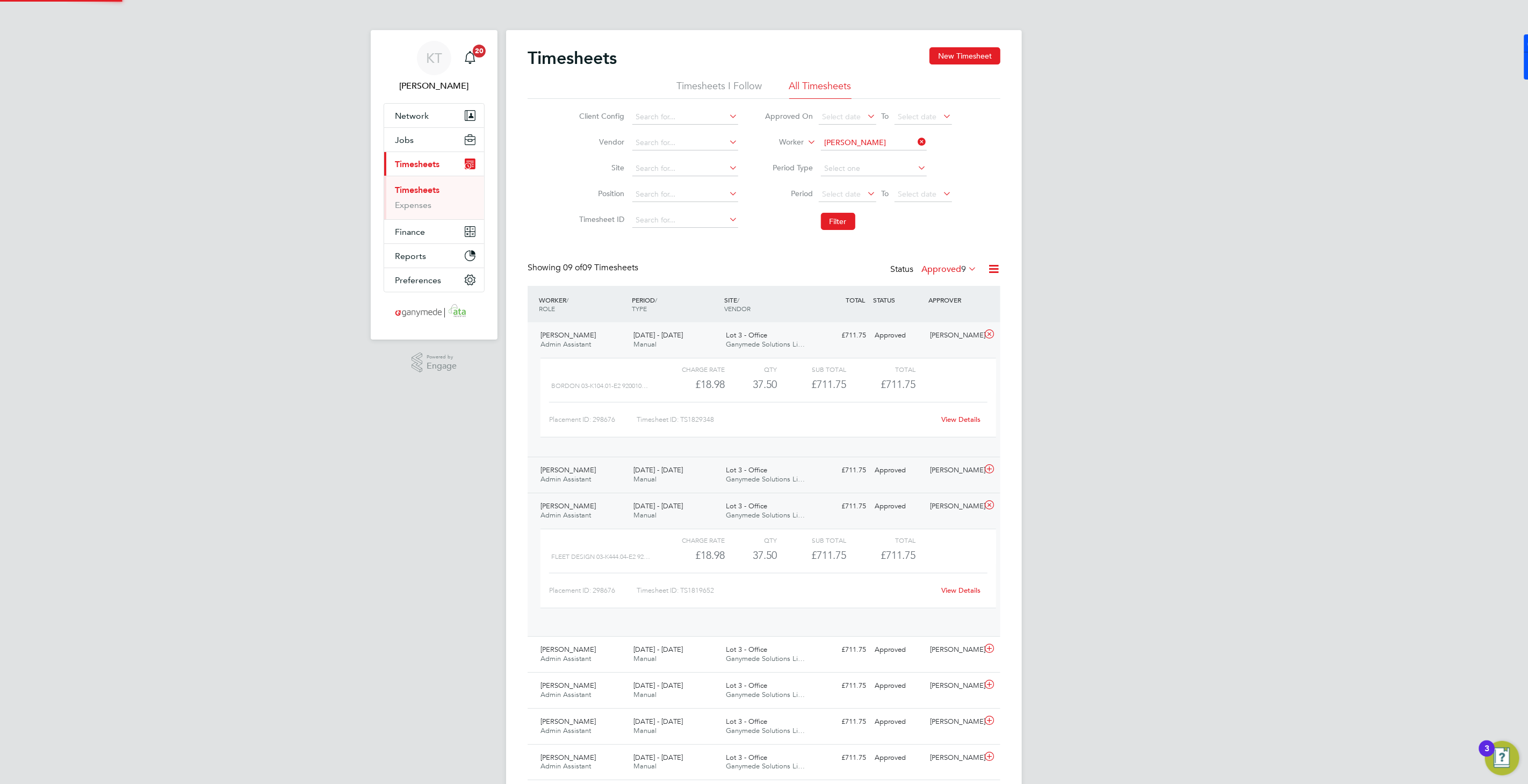
scroll to position [18, 104]
click at [791, 476] on span "Ganymede Solutions Li…" at bounding box center [766, 478] width 79 height 9
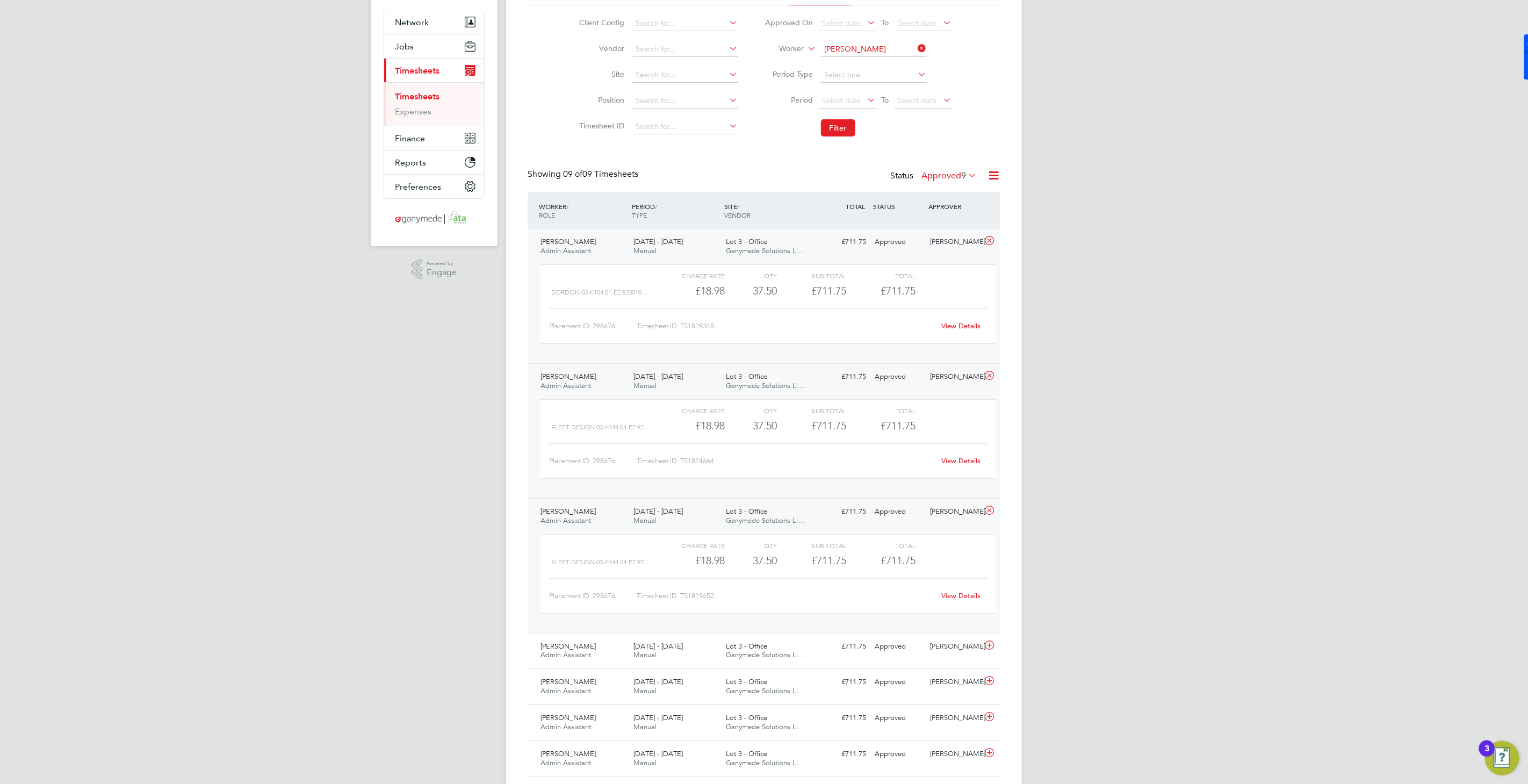
scroll to position [120, 0]
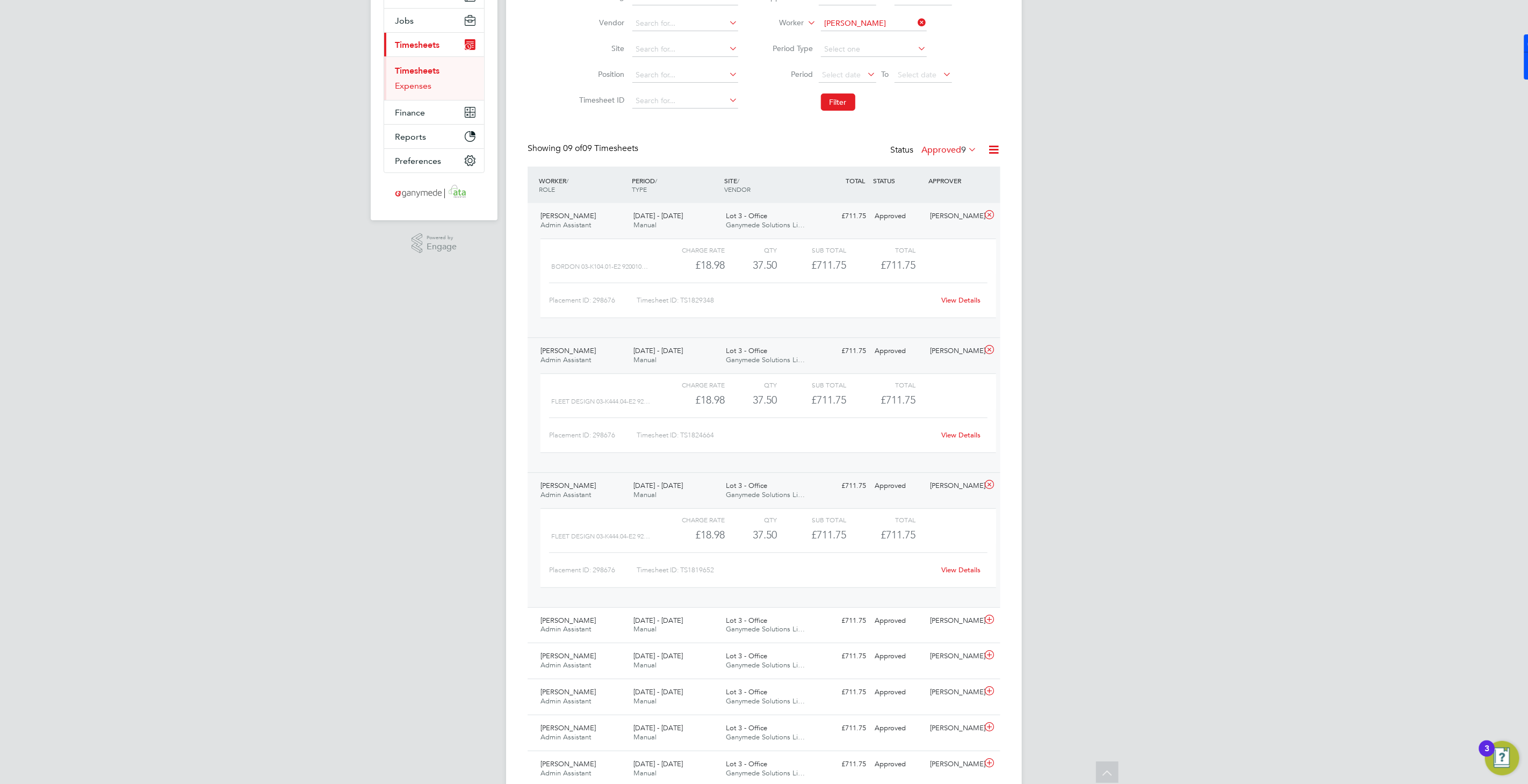
click at [414, 86] on link "Expenses" at bounding box center [413, 86] width 37 height 10
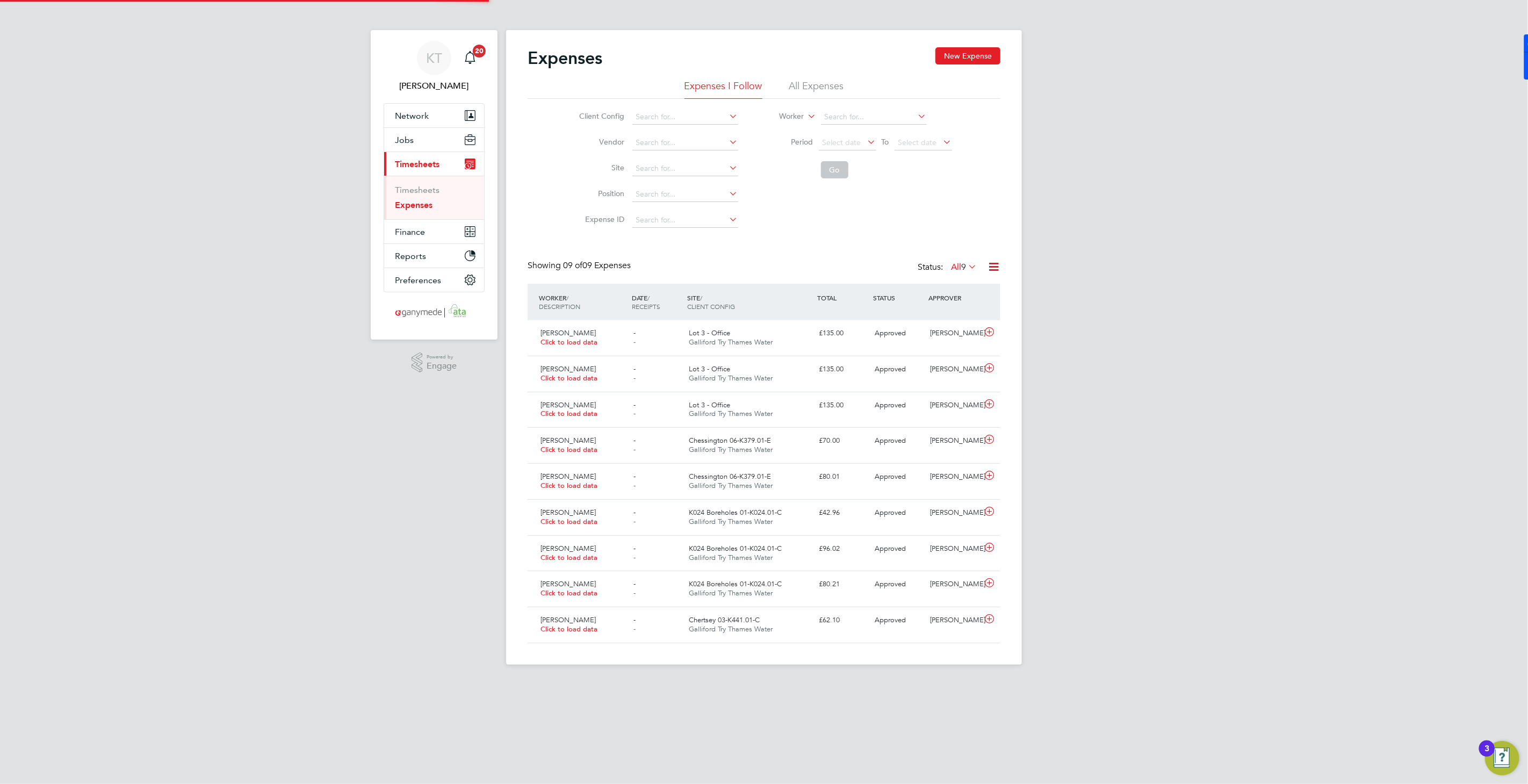
scroll to position [5, 5]
drag, startPoint x: 815, startPoint y: 85, endPoint x: 803, endPoint y: 105, distance: 23.3
click at [814, 85] on li "All Expenses" at bounding box center [816, 88] width 54 height 19
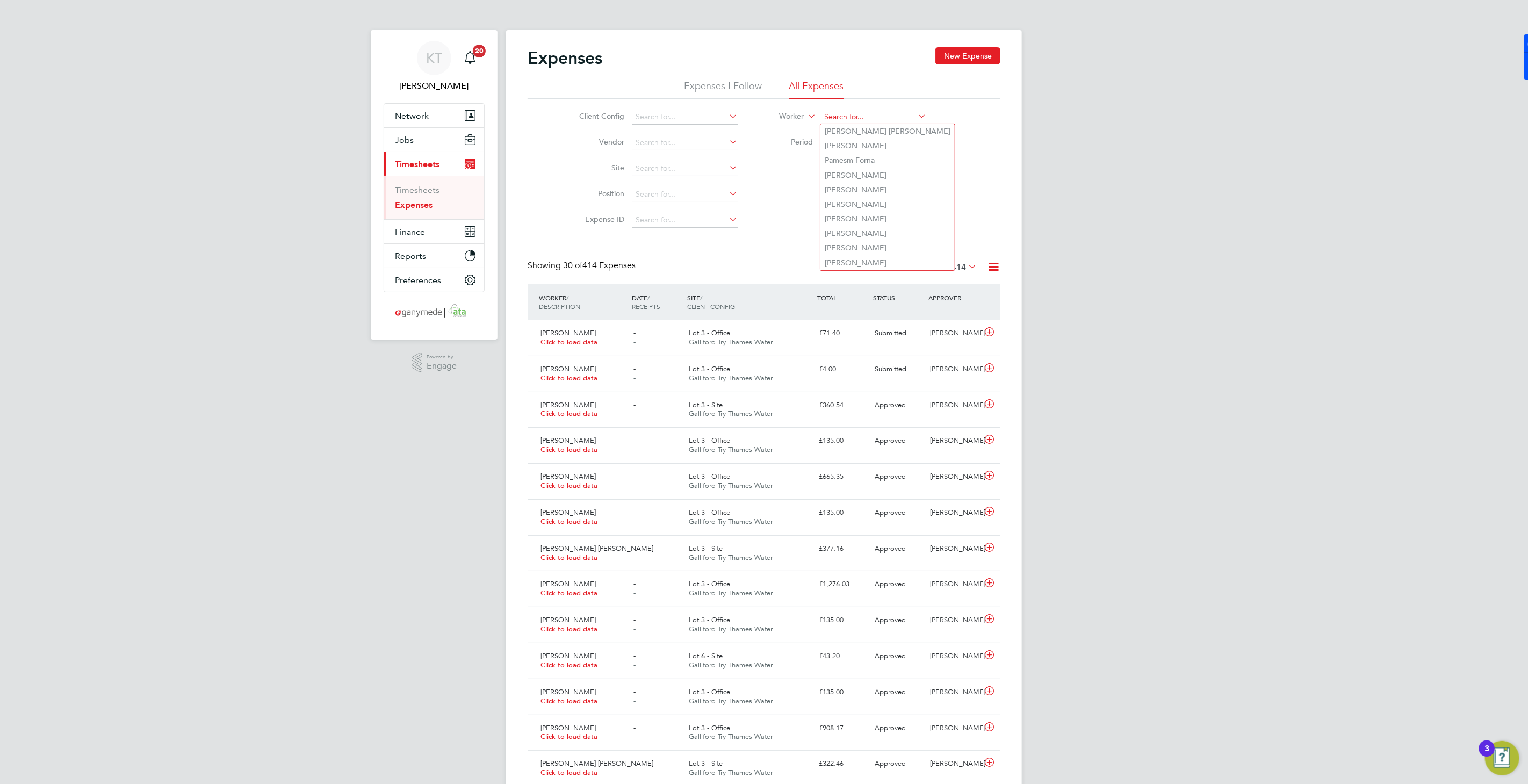
click at [840, 115] on input at bounding box center [874, 117] width 106 height 15
click at [893, 127] on li "Elif Zengin Mclaughlin" at bounding box center [873, 131] width 106 height 14
type input "Elif Zengin Mclaughlin"
click at [839, 168] on button "Go" at bounding box center [834, 170] width 28 height 17
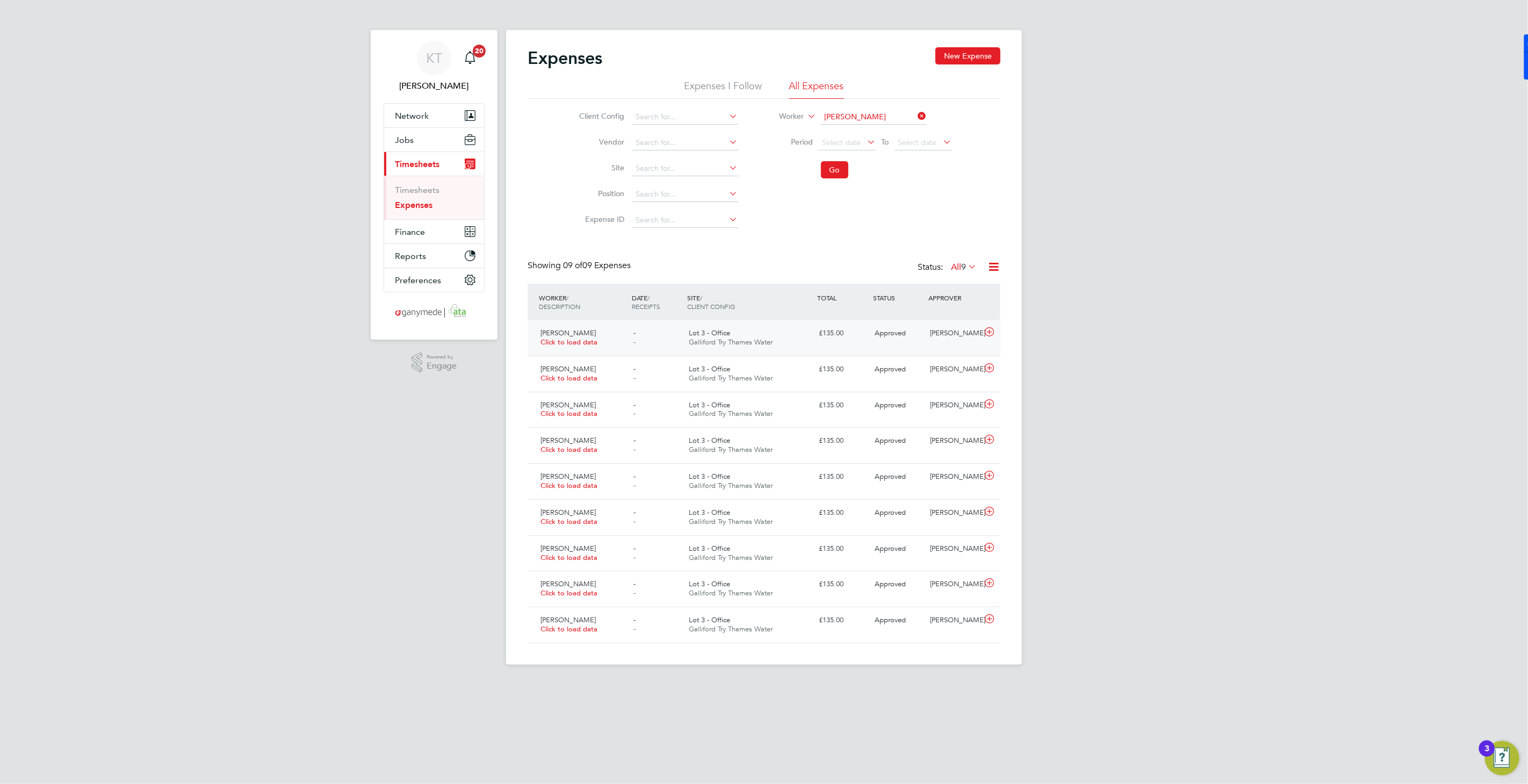
click at [730, 342] on span "Galliford Try Thames Water" at bounding box center [730, 342] width 84 height 9
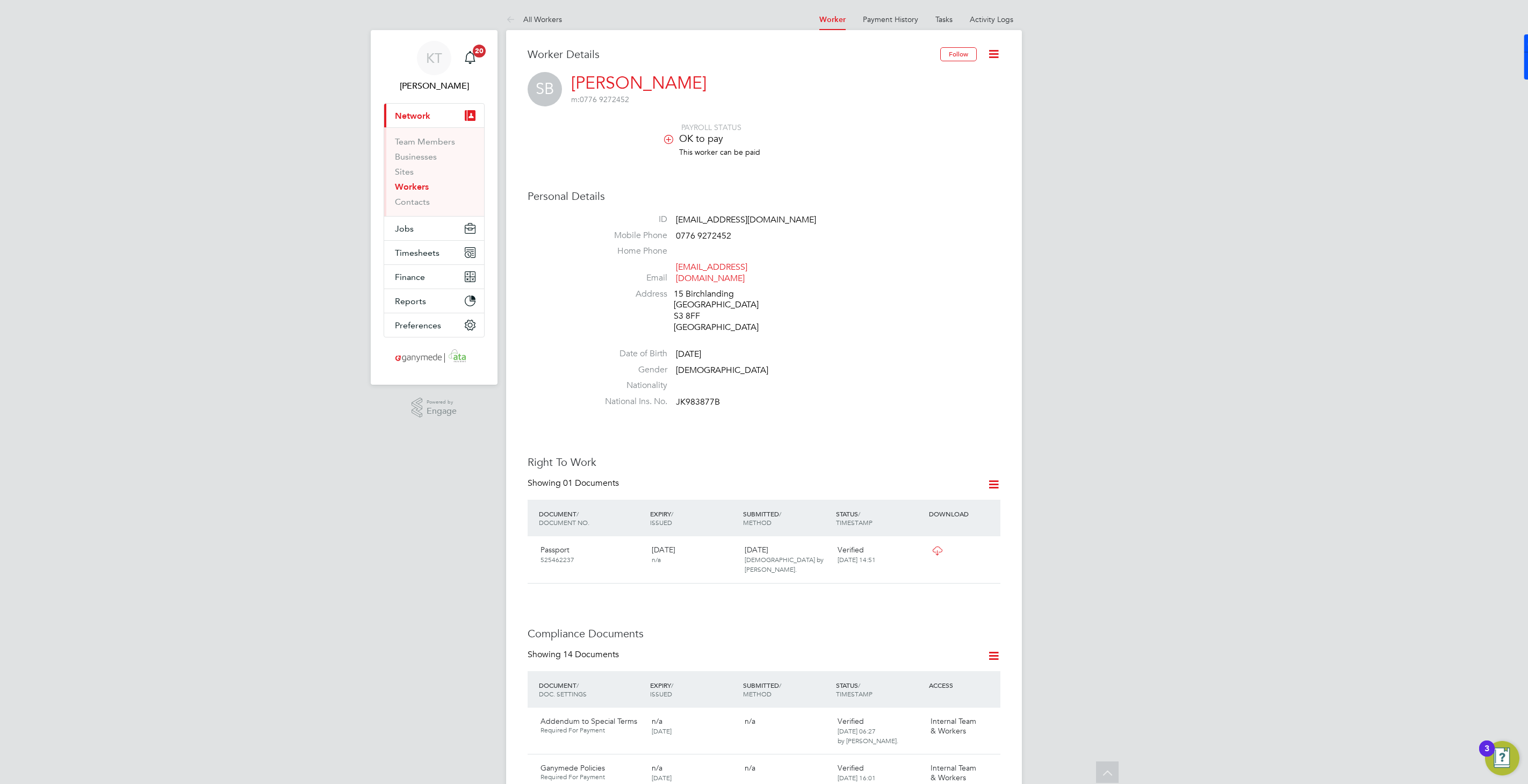
scroll to position [1079, 0]
